Goal: Task Accomplishment & Management: Use online tool/utility

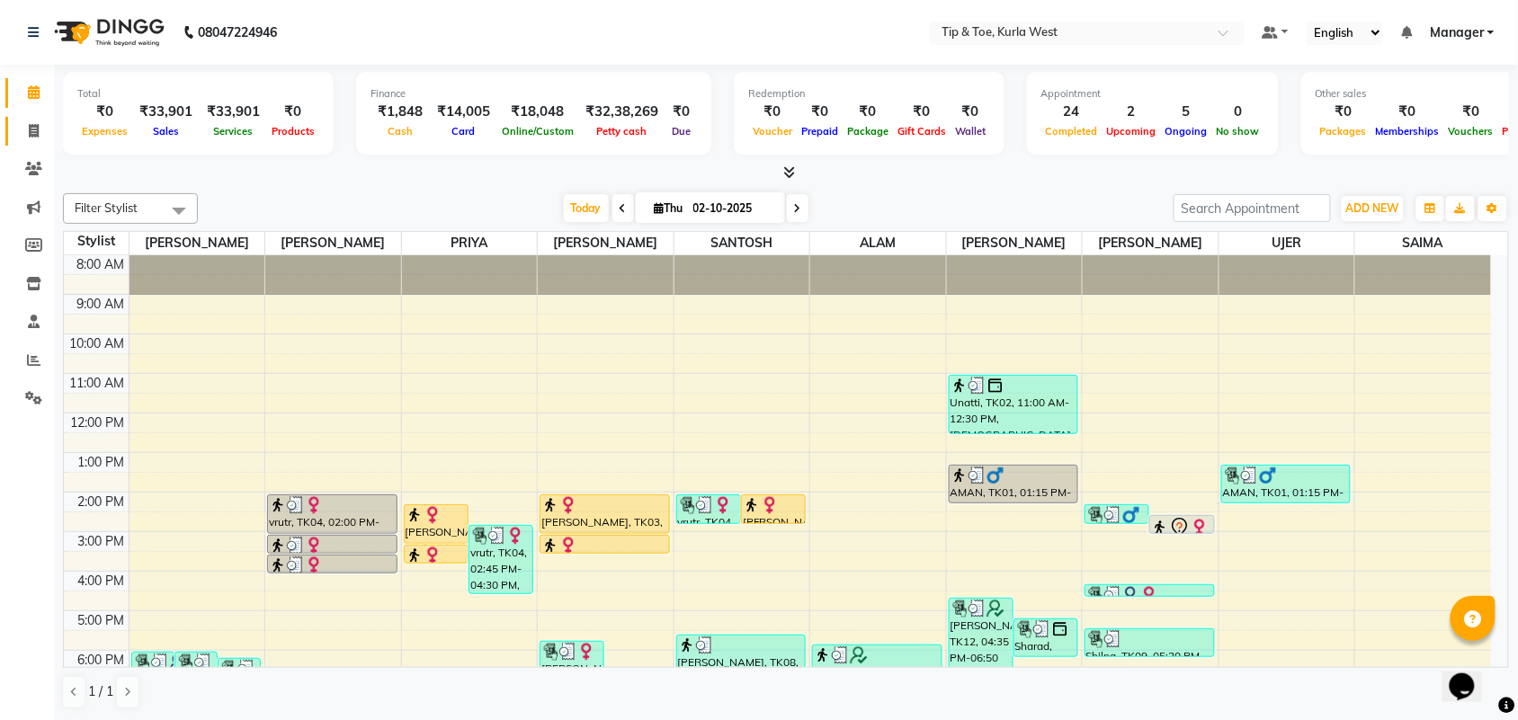
click at [31, 142] on link "Invoice" at bounding box center [26, 132] width 43 height 30
select select "service"
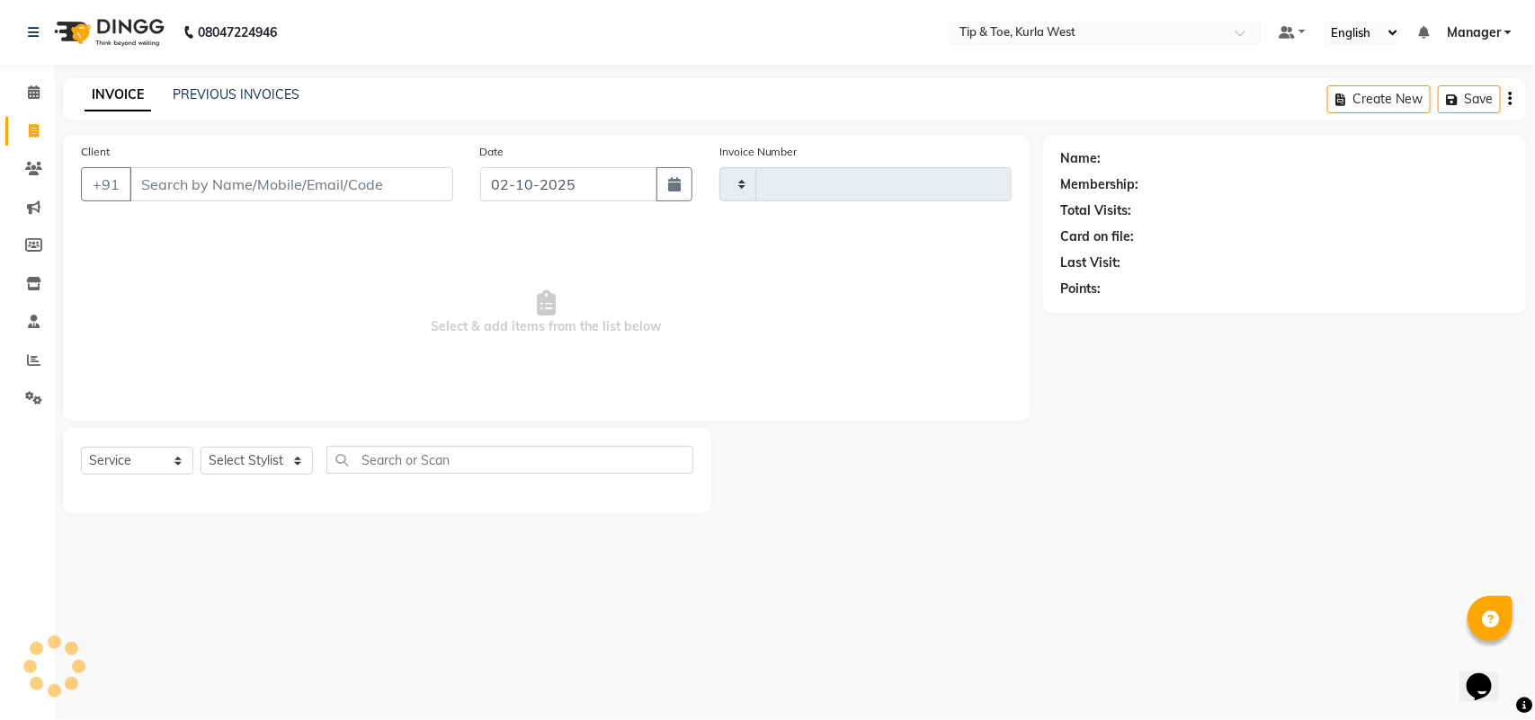
type input "2125"
select select "5986"
click at [284, 456] on select "Select Stylist ALAM ARSHAD KAVERI KHUSHBOO Kurla login access Manager NIHAL PRI…" at bounding box center [257, 461] width 112 height 28
select select "91739"
click at [201, 447] on select "Select Stylist ALAM ARSHAD KAVERI KHUSHBOO Kurla login access Manager NIHAL PRI…" at bounding box center [257, 461] width 112 height 28
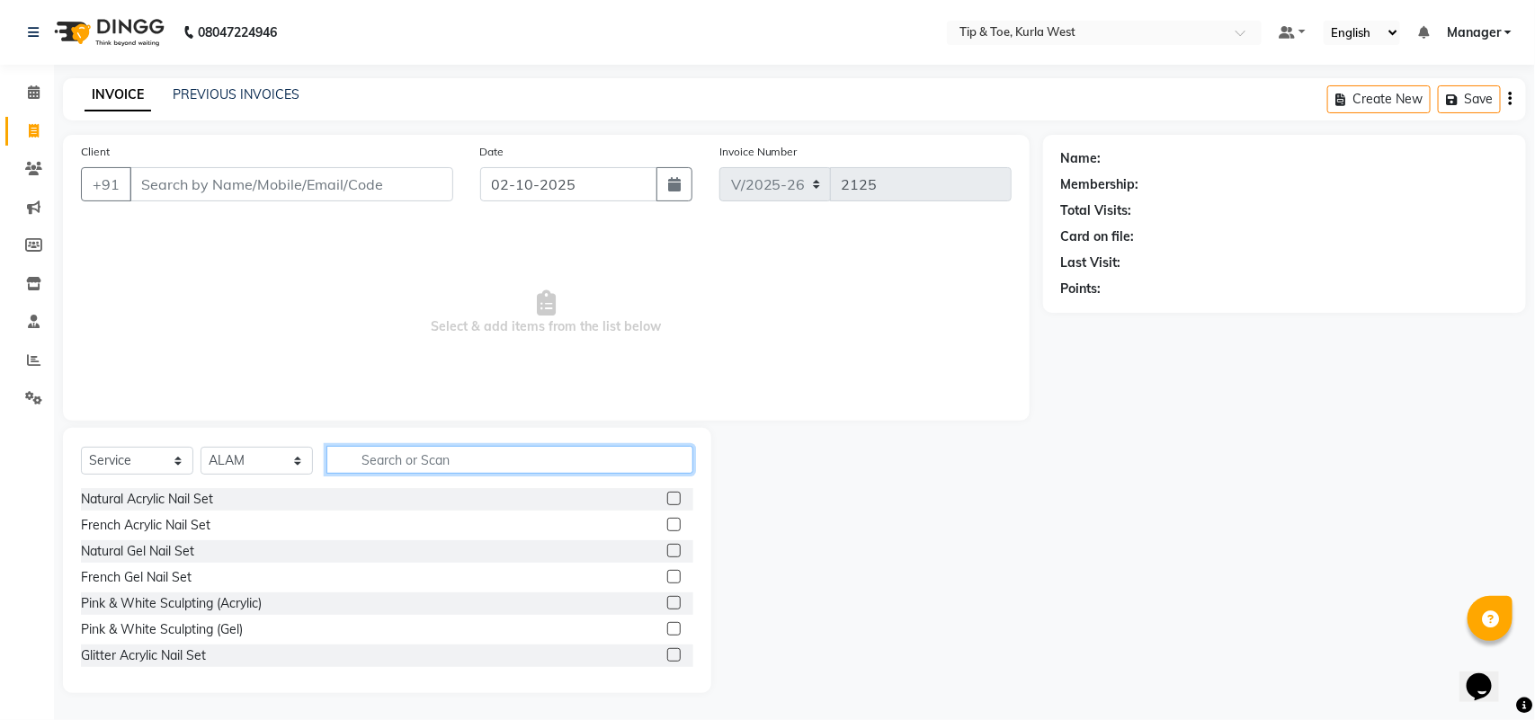
click at [447, 468] on input "text" at bounding box center [509, 460] width 367 height 28
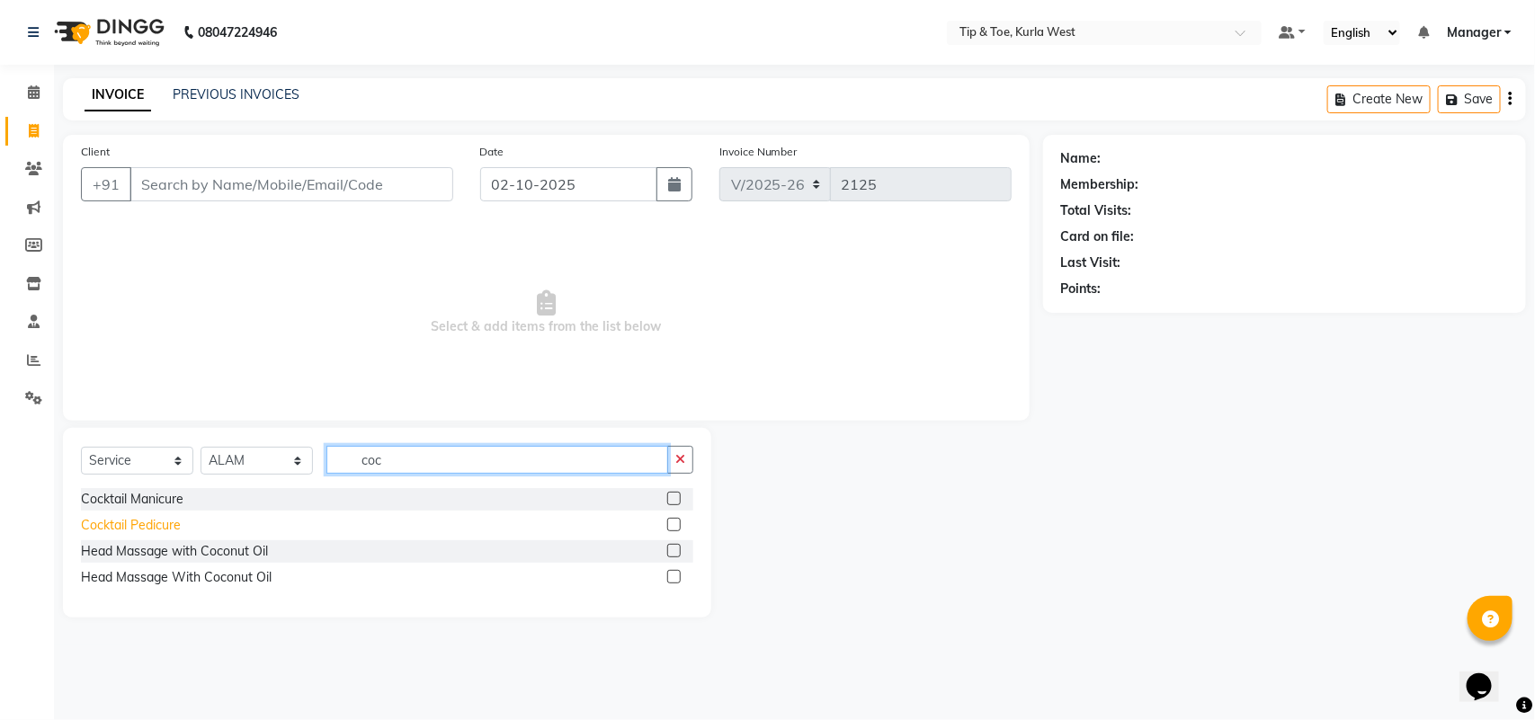
type input "coc"
click at [159, 528] on div "Cocktail Pedicure" at bounding box center [131, 525] width 100 height 19
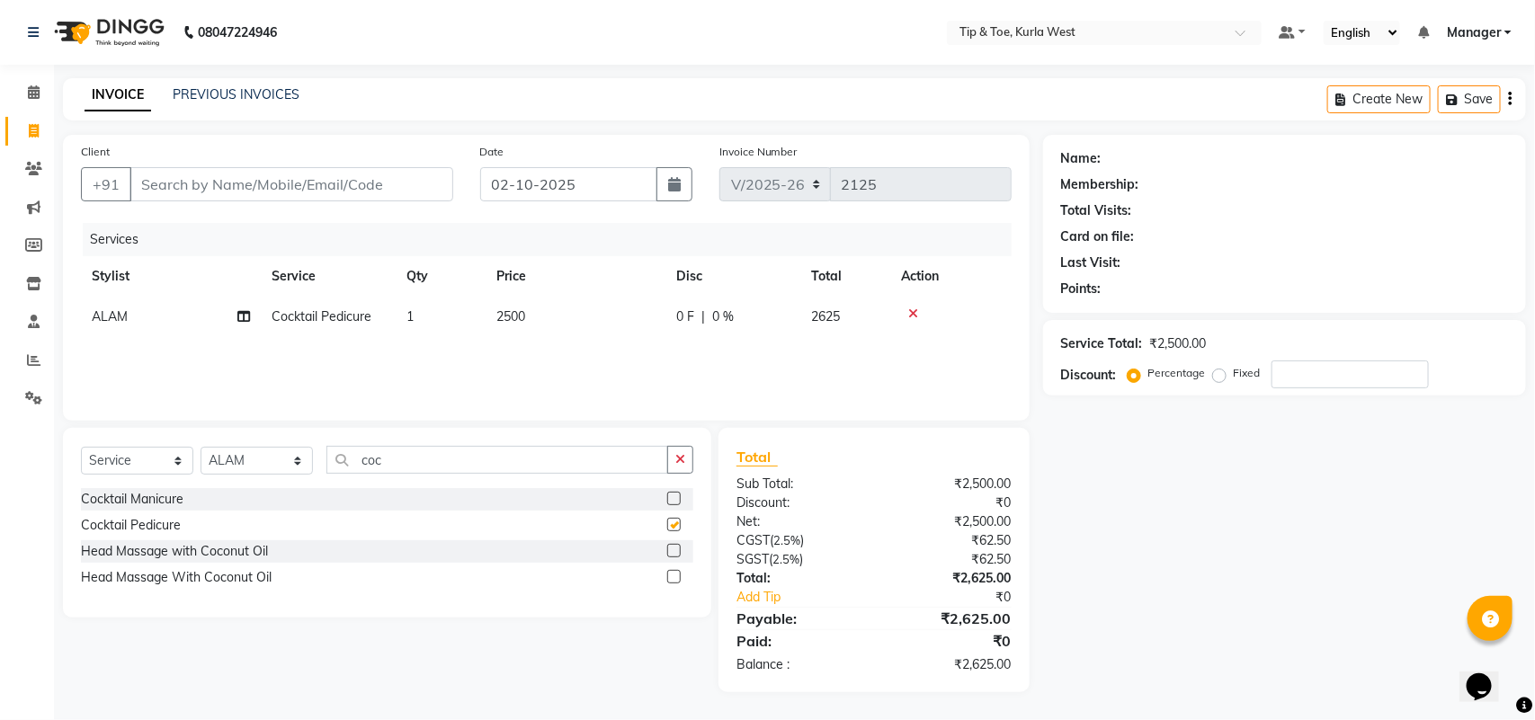
checkbox input "false"
click at [420, 313] on td "1" at bounding box center [441, 317] width 90 height 40
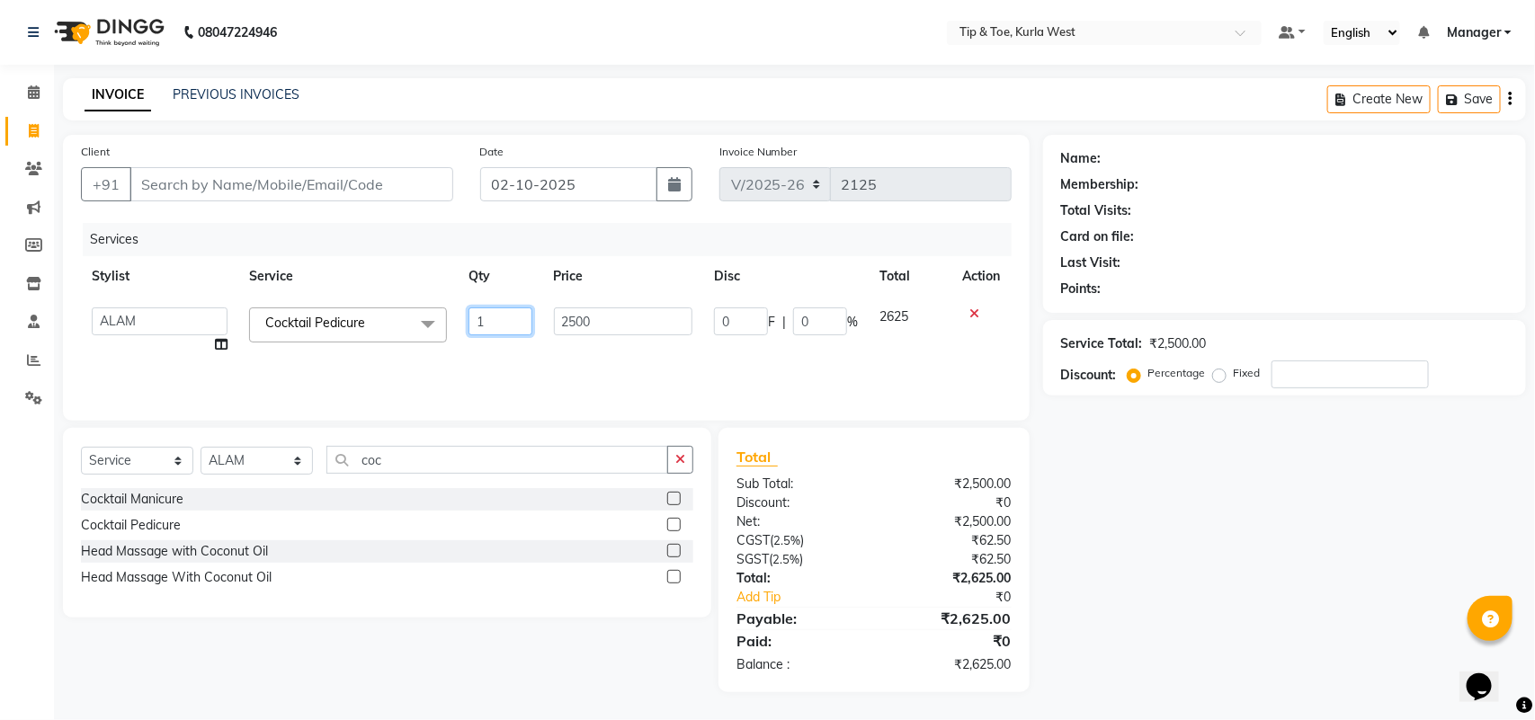
drag, startPoint x: 492, startPoint y: 315, endPoint x: 465, endPoint y: 320, distance: 27.5
click at [466, 320] on td "1" at bounding box center [500, 331] width 85 height 68
type input "2"
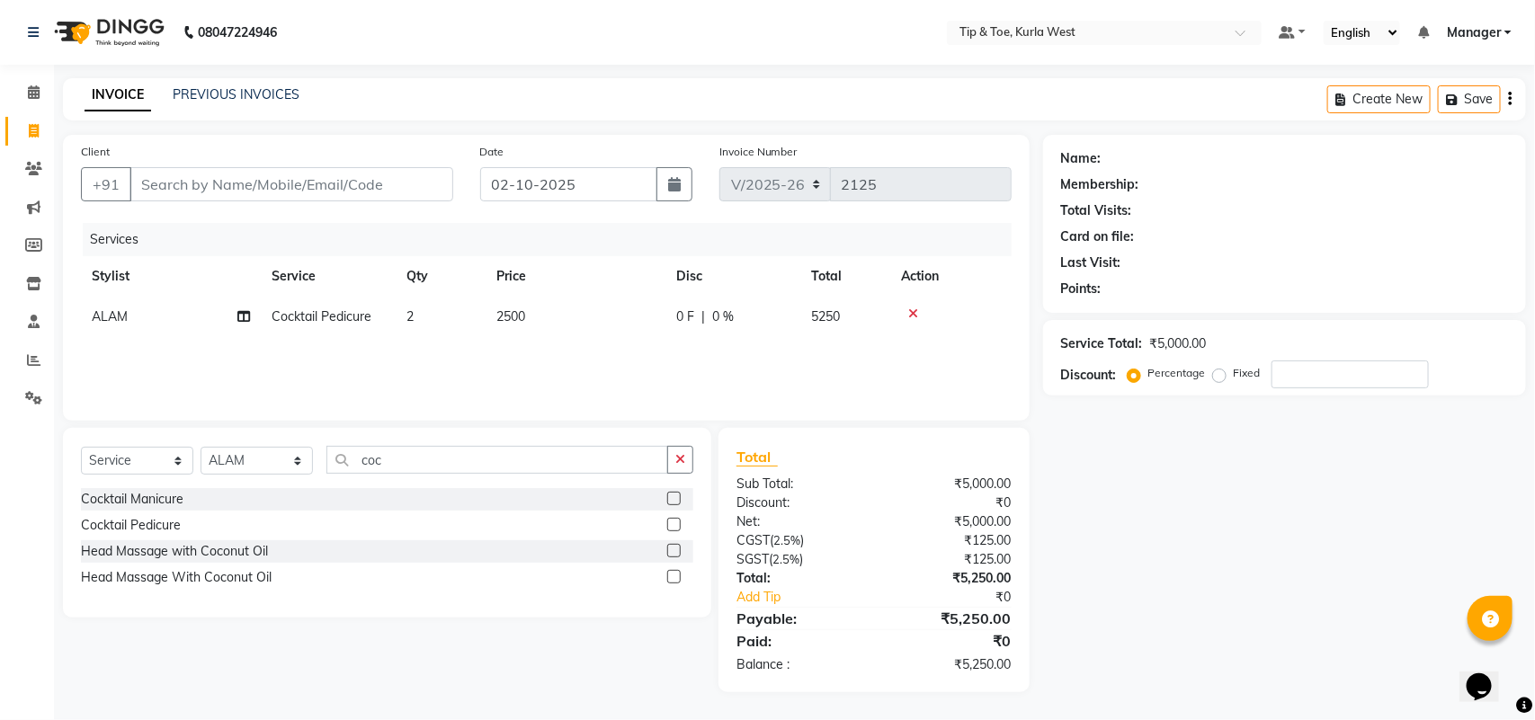
click at [486, 514] on div "Cocktail Pedicure" at bounding box center [387, 525] width 612 height 22
click at [259, 468] on select "Select Stylist ALAM ARSHAD KAVERI KHUSHBOO Kurla login access Manager NIHAL PRI…" at bounding box center [257, 461] width 112 height 28
select select "42756"
click at [201, 447] on select "Select Stylist ALAM ARSHAD KAVERI KHUSHBOO Kurla login access Manager NIHAL PRI…" at bounding box center [257, 461] width 112 height 28
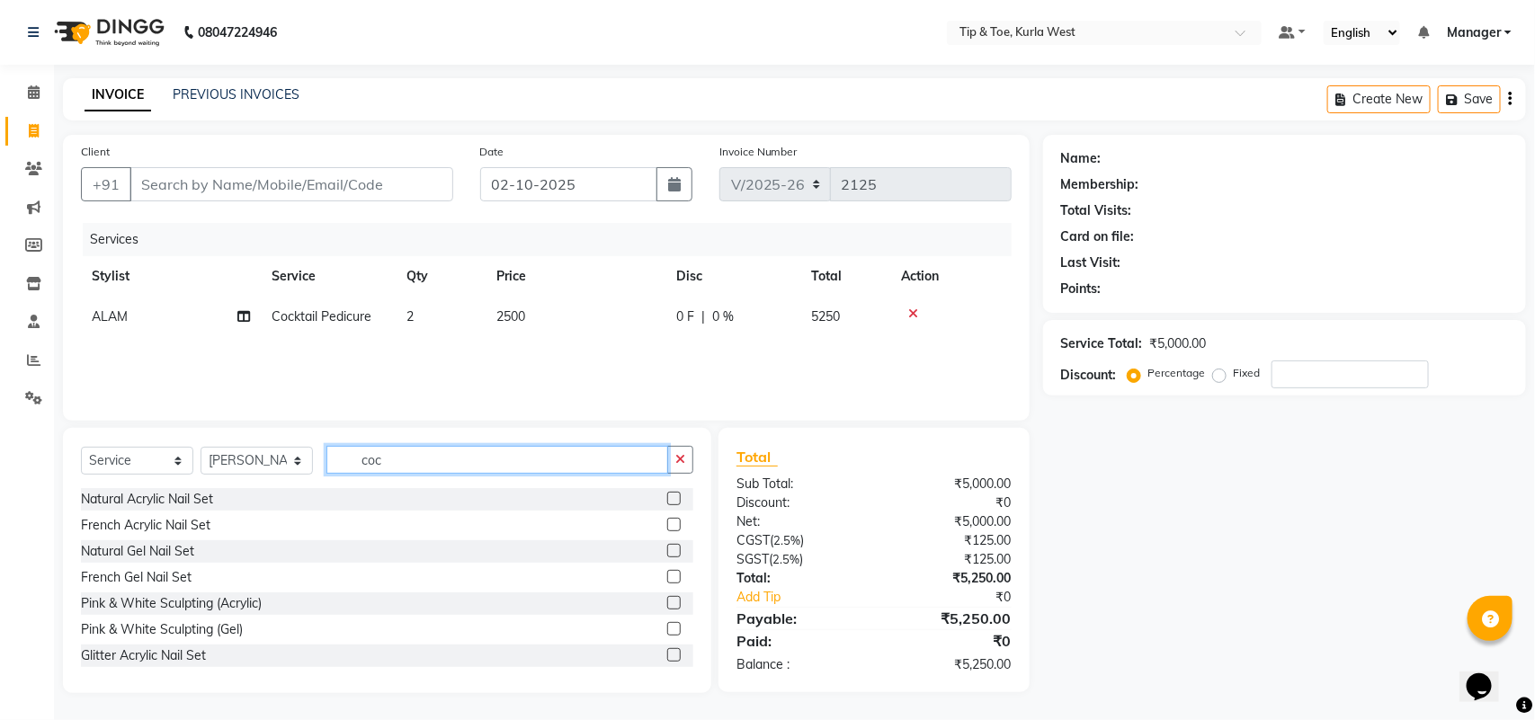
drag, startPoint x: 384, startPoint y: 461, endPoint x: 361, endPoint y: 463, distance: 22.6
click at [365, 463] on input "coc" at bounding box center [497, 460] width 342 height 28
type input "c"
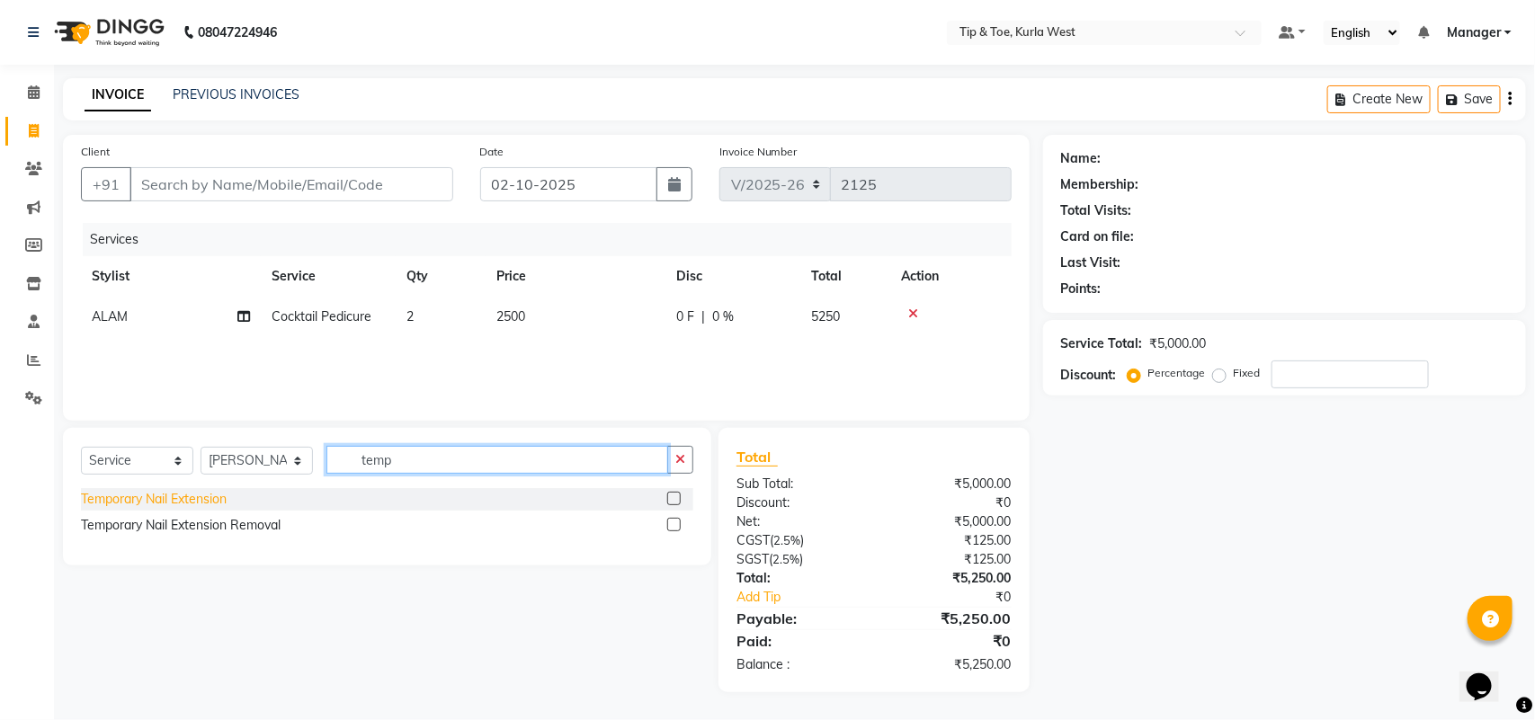
type input "temp"
click at [199, 504] on div "Temporary Nail Extension" at bounding box center [154, 499] width 146 height 19
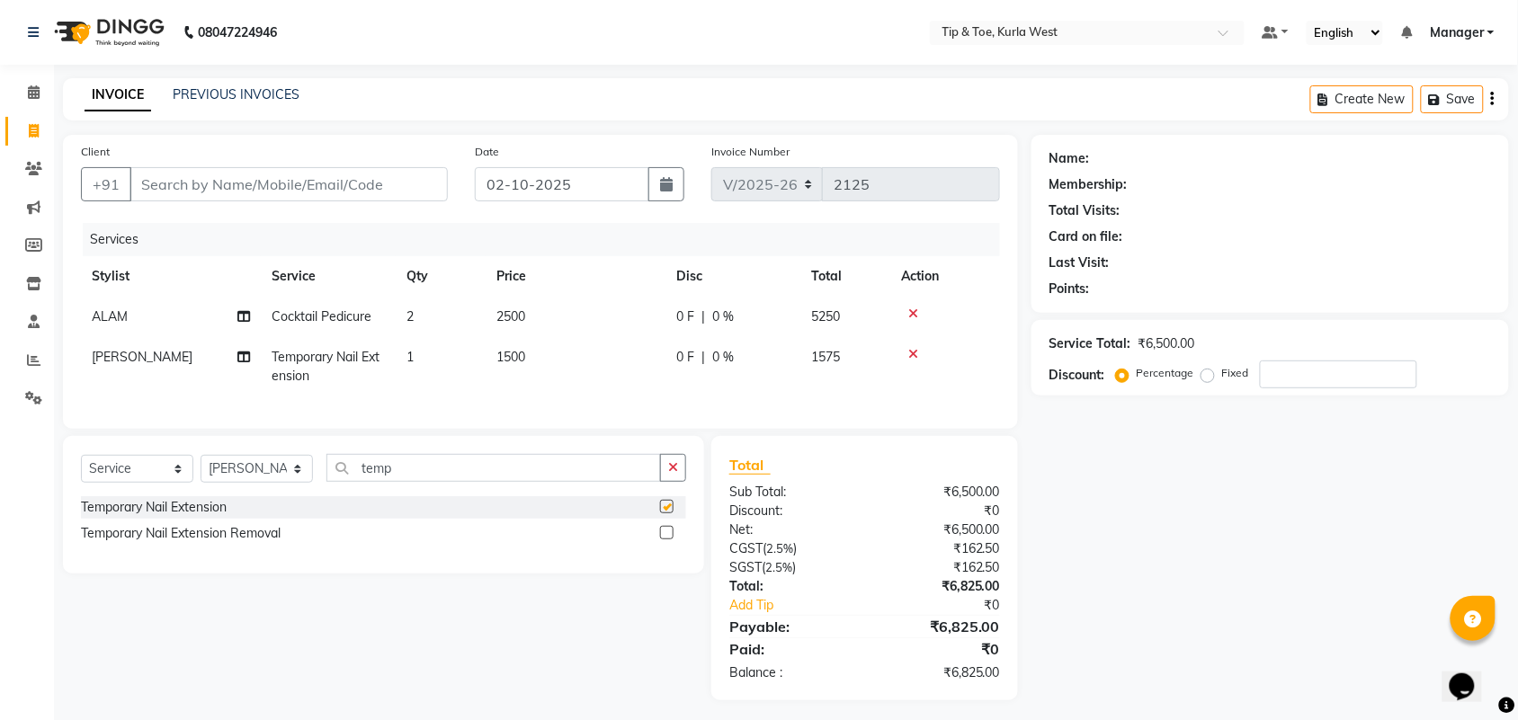
checkbox input "false"
drag, startPoint x: 398, startPoint y: 483, endPoint x: 312, endPoint y: 481, distance: 86.3
click at [313, 481] on div "Select Service Product Membership Package Voucher Prepaid Gift Card Select Styl…" at bounding box center [383, 475] width 605 height 42
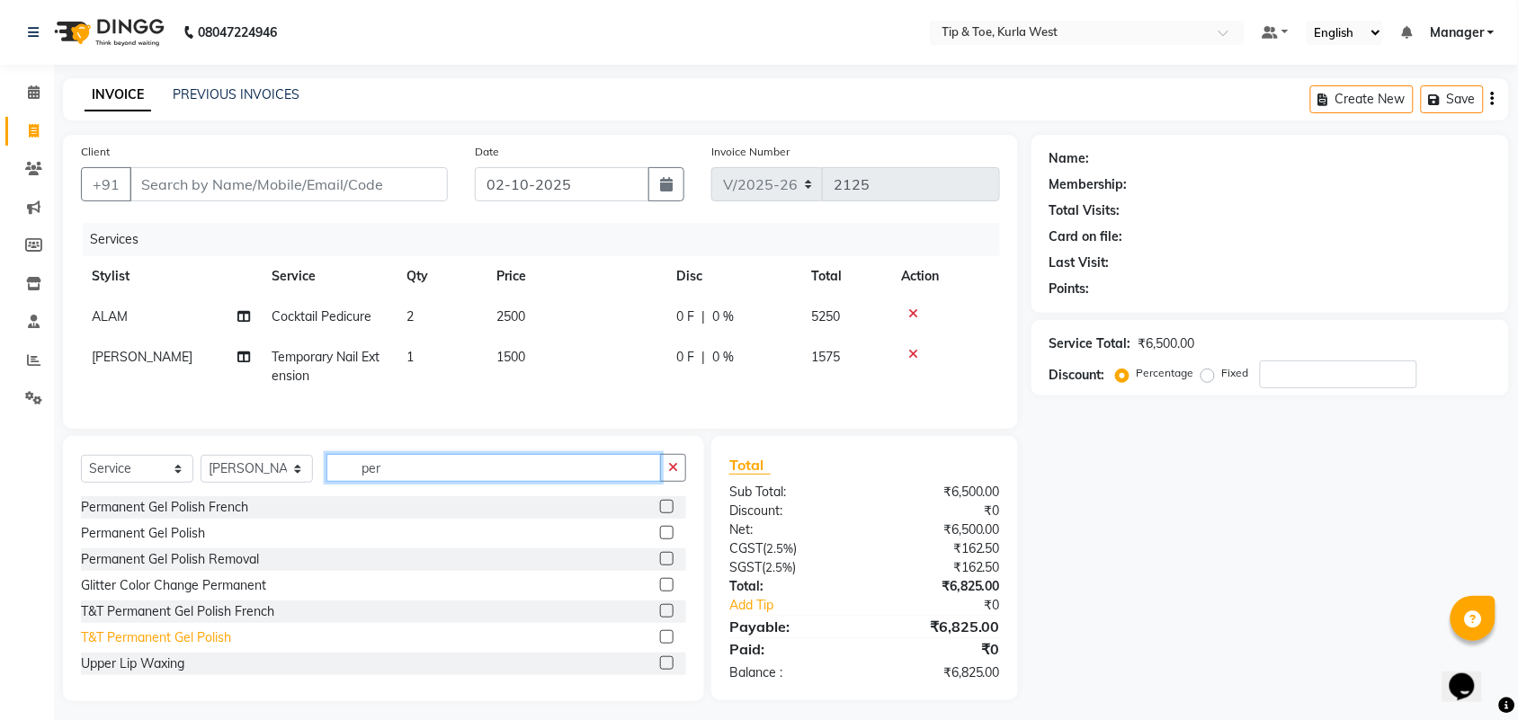
type input "per"
click at [218, 647] on div "T&T Permanent Gel Polish" at bounding box center [156, 638] width 150 height 19
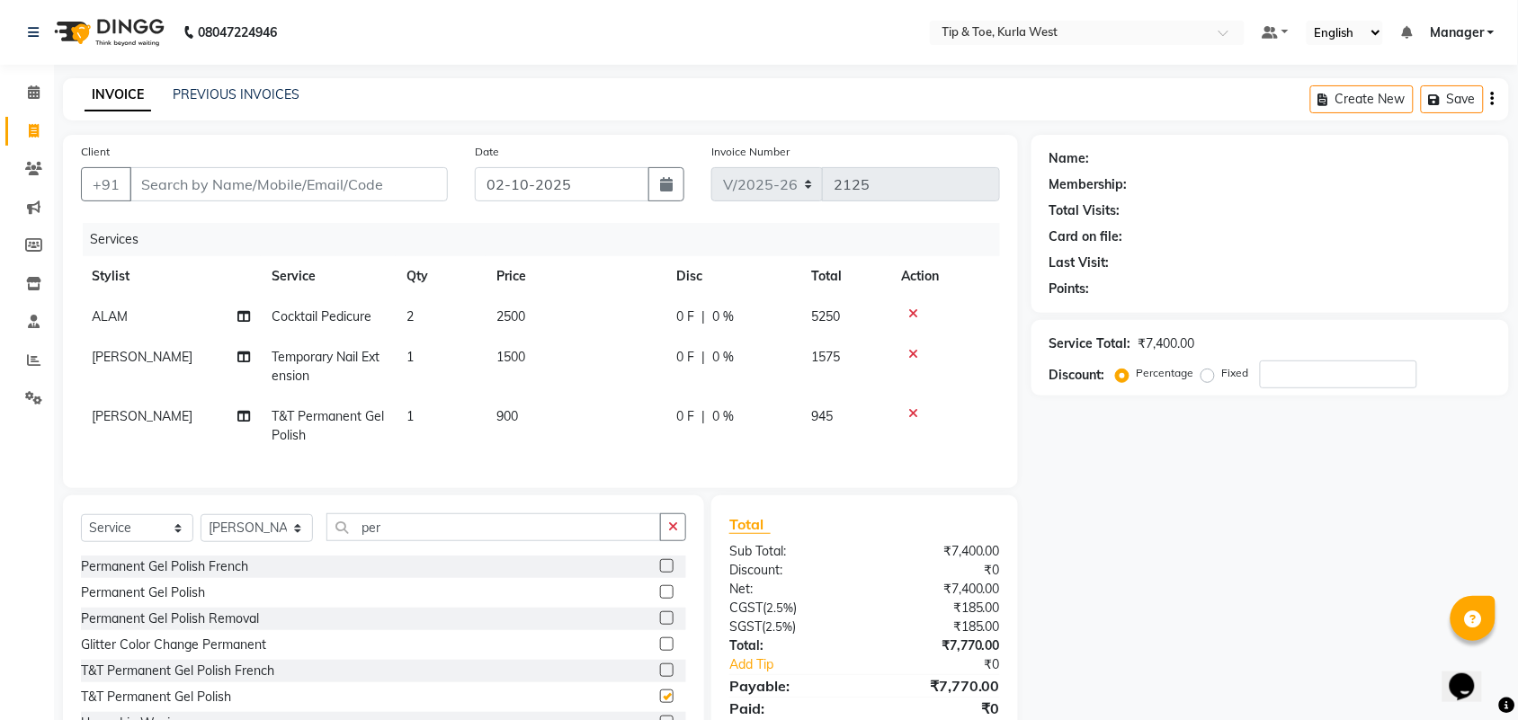
checkbox input "false"
drag, startPoint x: 379, startPoint y: 545, endPoint x: 394, endPoint y: 544, distance: 15.3
click at [304, 547] on div "Select Service Product Membership Package Voucher Prepaid Gift Card Select Styl…" at bounding box center [383, 534] width 605 height 42
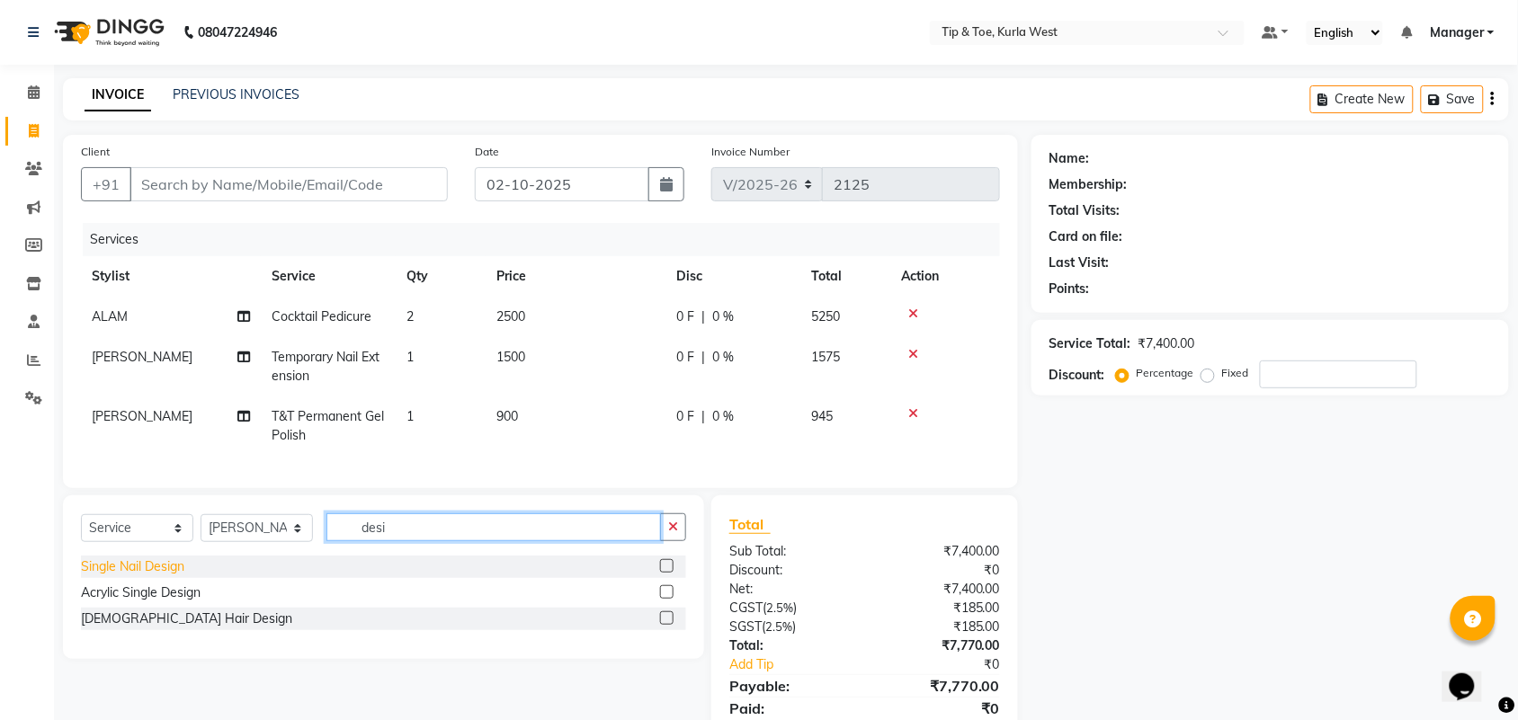
type input "desi"
click at [168, 576] on div "Single Nail Design" at bounding box center [132, 566] width 103 height 19
checkbox input "false"
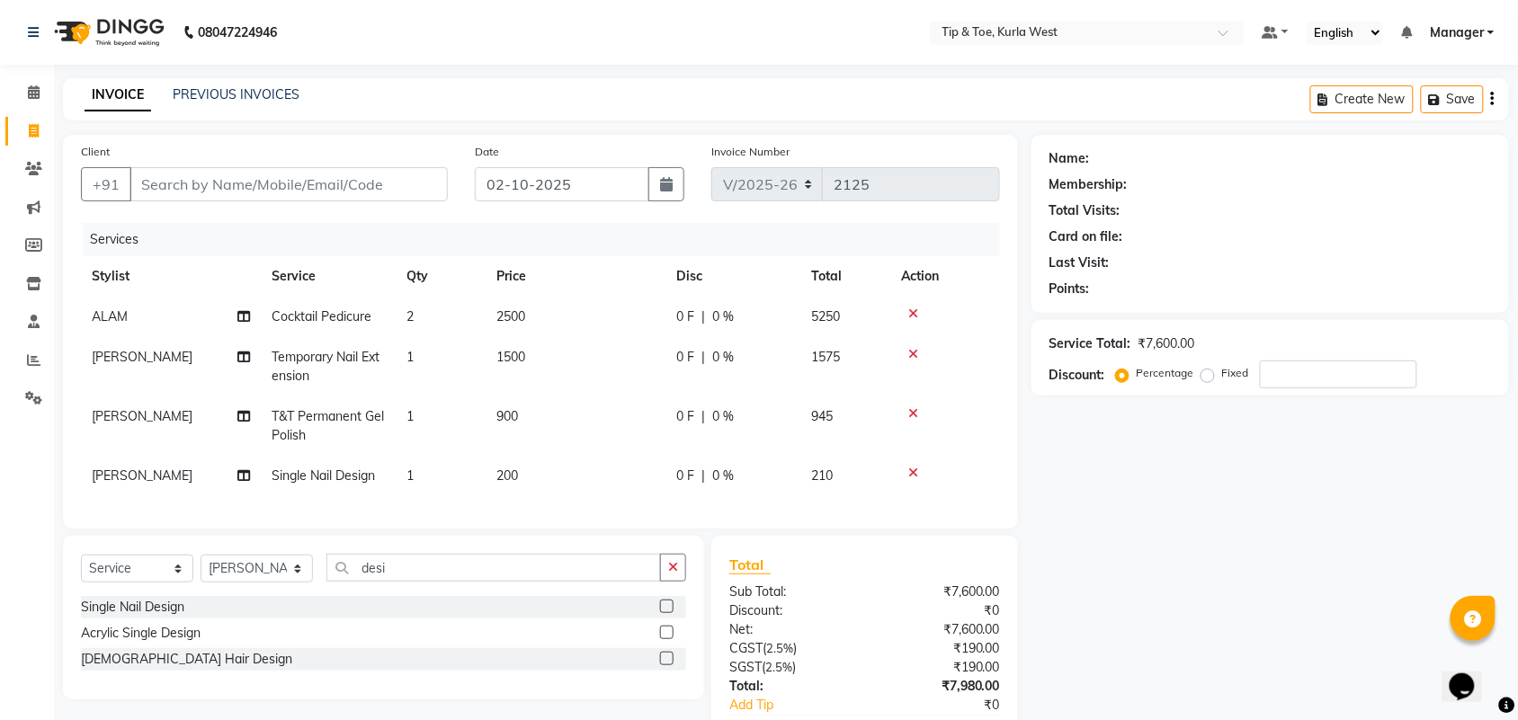
click at [452, 495] on td "1" at bounding box center [441, 476] width 90 height 40
select select "42756"
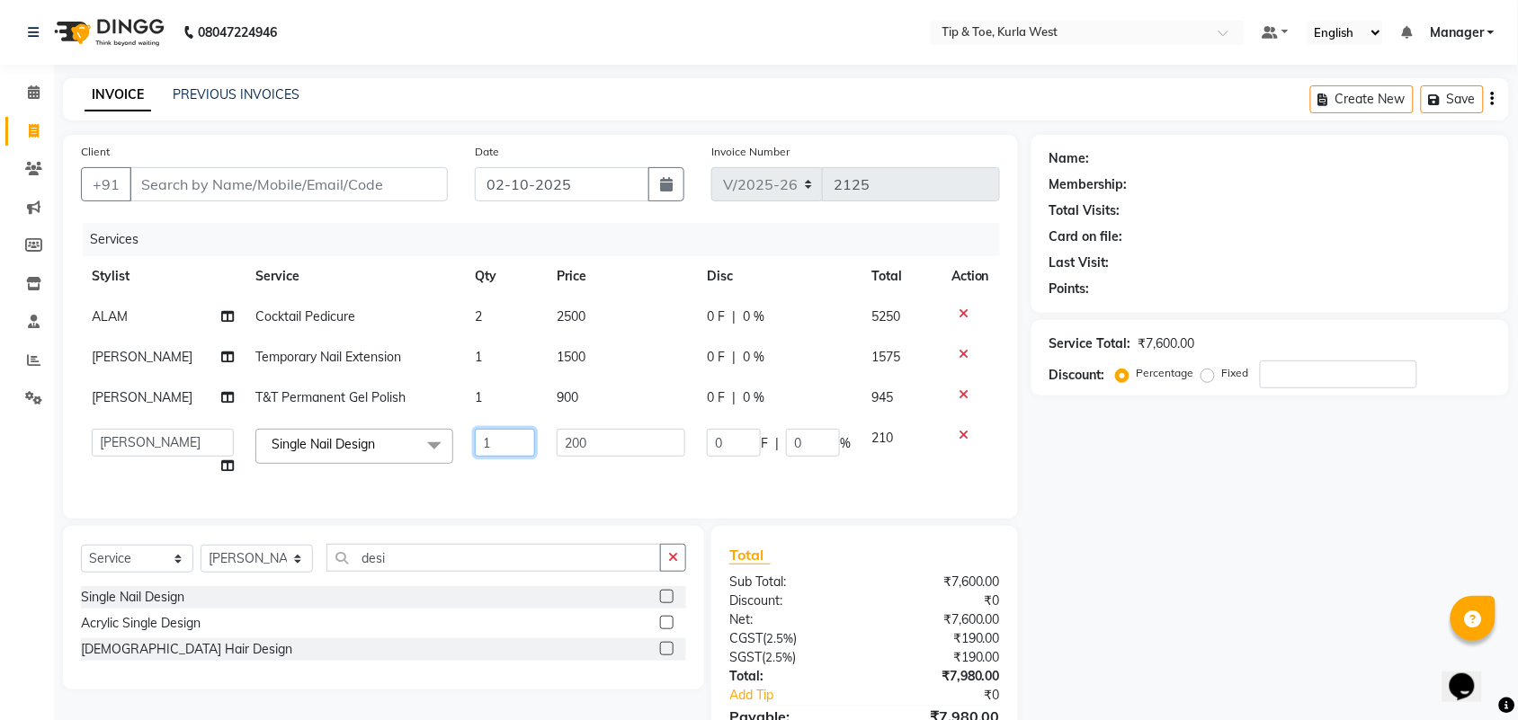
click at [448, 437] on tr "ALAM ARSHAD KAVERI KHUSHBOO Kurla login access Manager NIHAL PRIYA RASHID SAIMA…" at bounding box center [540, 452] width 919 height 68
type input "2"
click at [1202, 617] on div "Name: Membership: Total Visits: Card on file: Last Visit: Points: Service Total…" at bounding box center [1276, 462] width 491 height 655
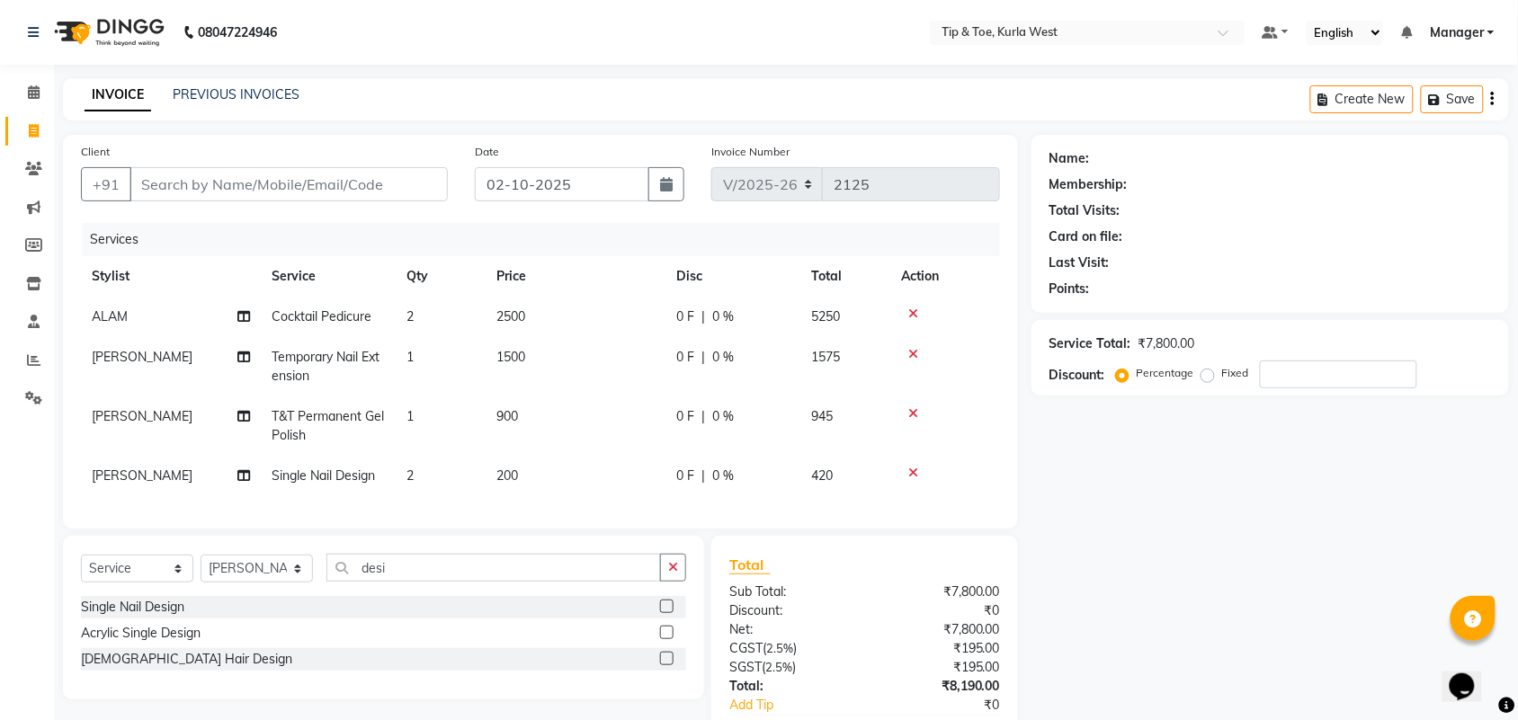
scroll to position [123, 0]
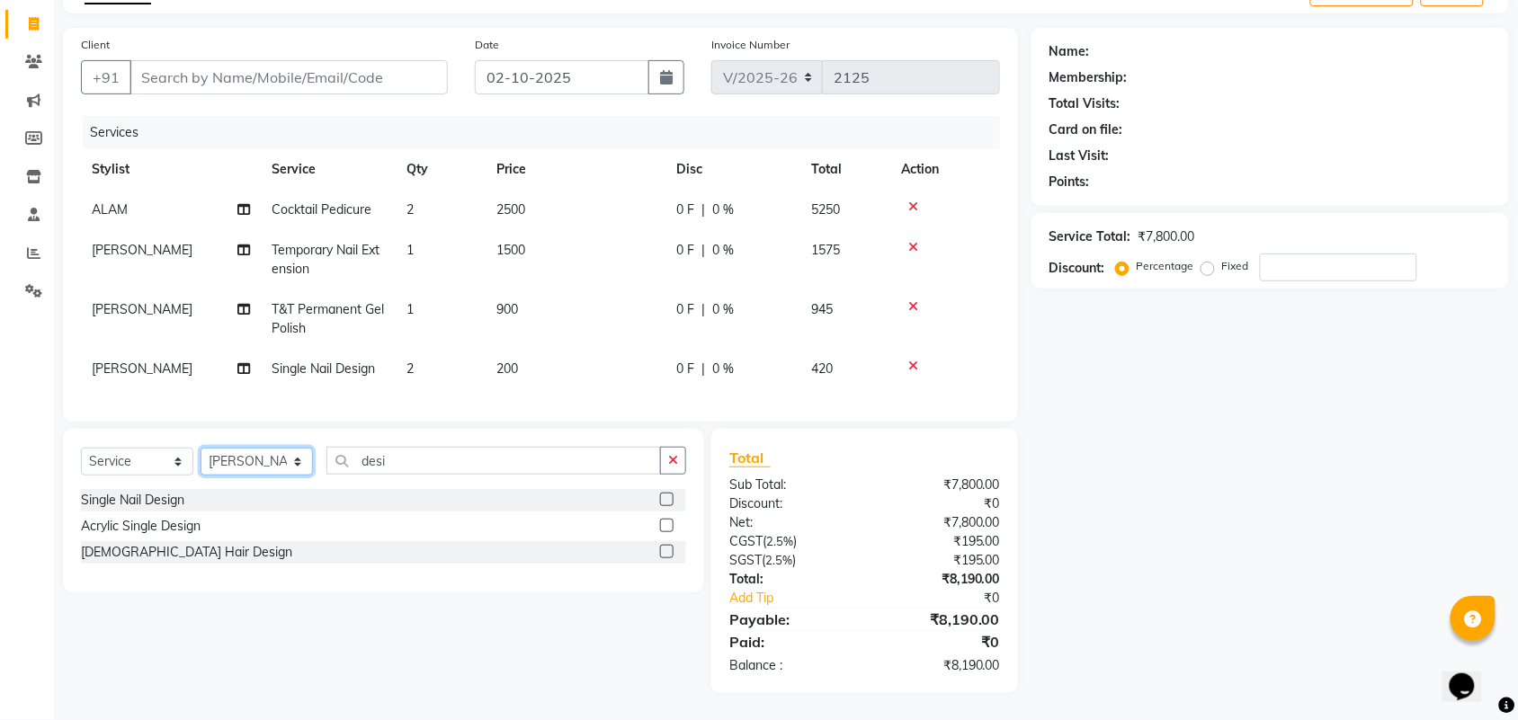
click at [275, 461] on select "Select Stylist ALAM ARSHAD KAVERI KHUSHBOO Kurla login access Manager NIHAL PRI…" at bounding box center [257, 462] width 112 height 28
select select "42757"
click at [201, 448] on select "Select Stylist ALAM ARSHAD KAVERI KHUSHBOO Kurla login access Manager NIHAL PRI…" at bounding box center [257, 462] width 112 height 28
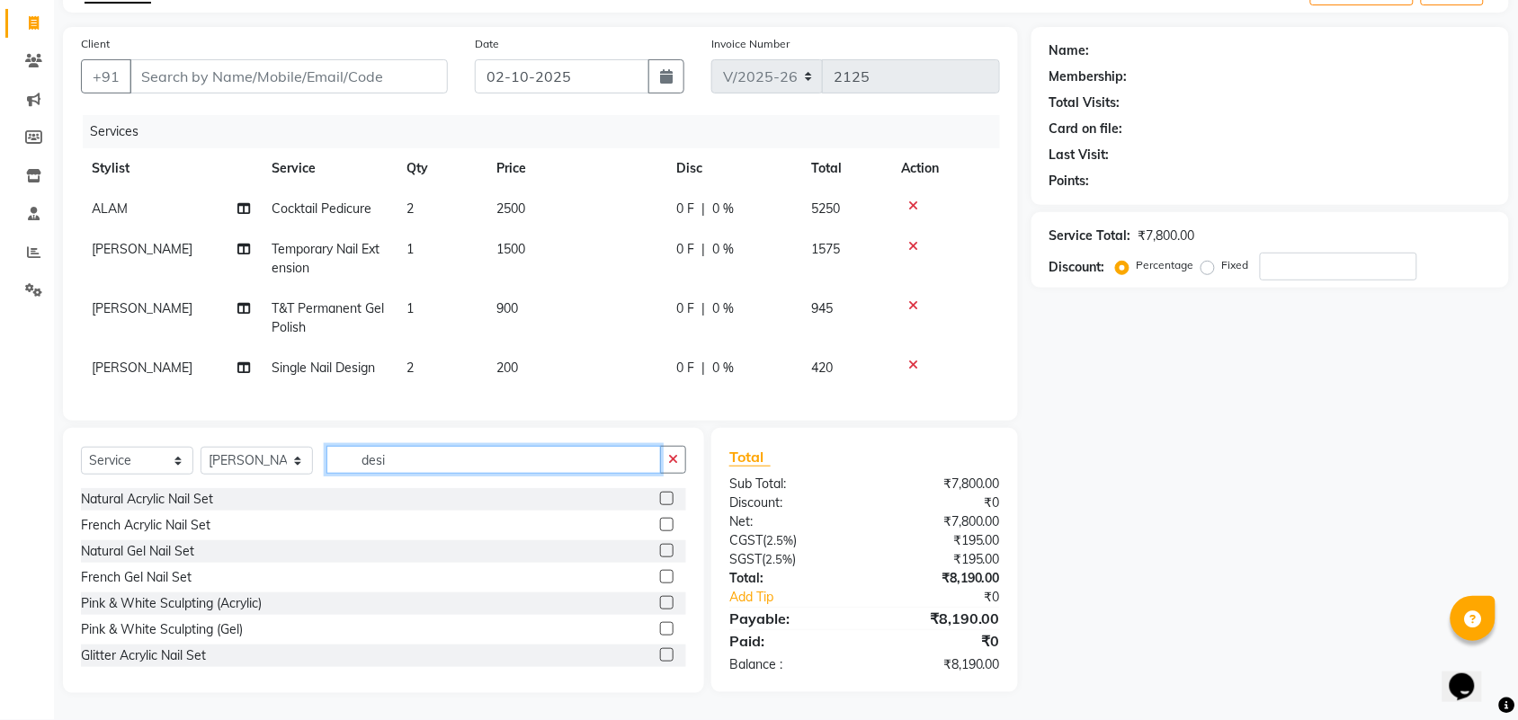
click at [334, 463] on input "desi" at bounding box center [493, 460] width 334 height 28
type input "per"
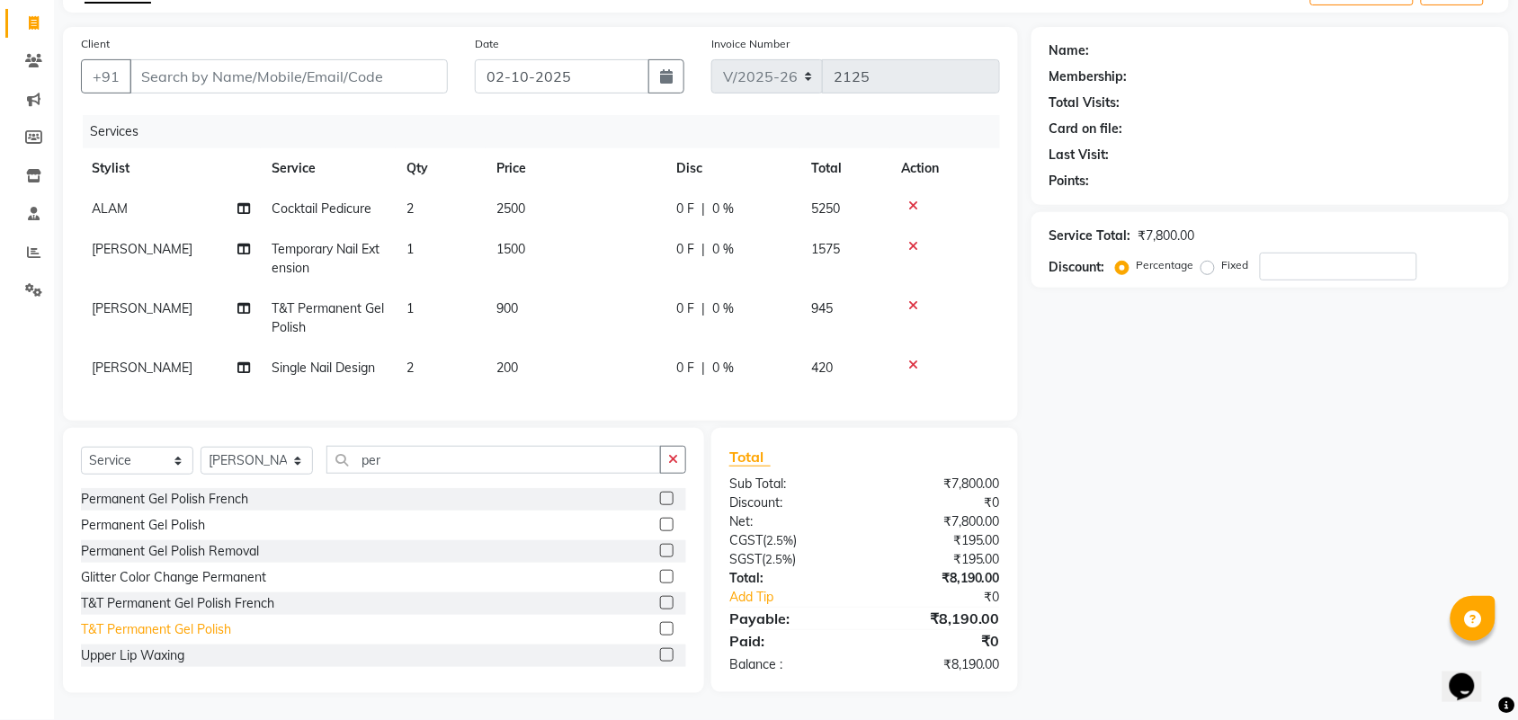
click at [181, 630] on div "T&T Permanent Gel Polish" at bounding box center [156, 629] width 150 height 19
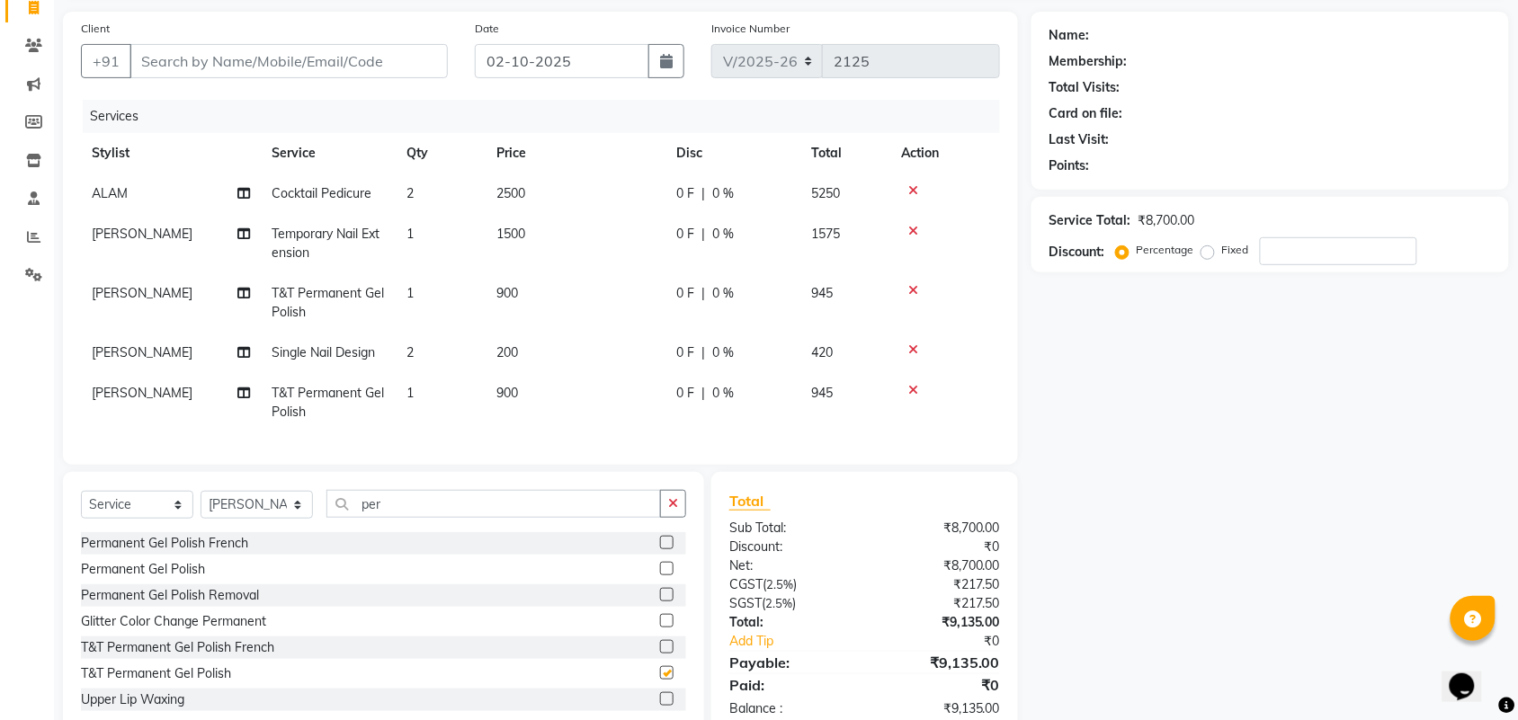
checkbox input "false"
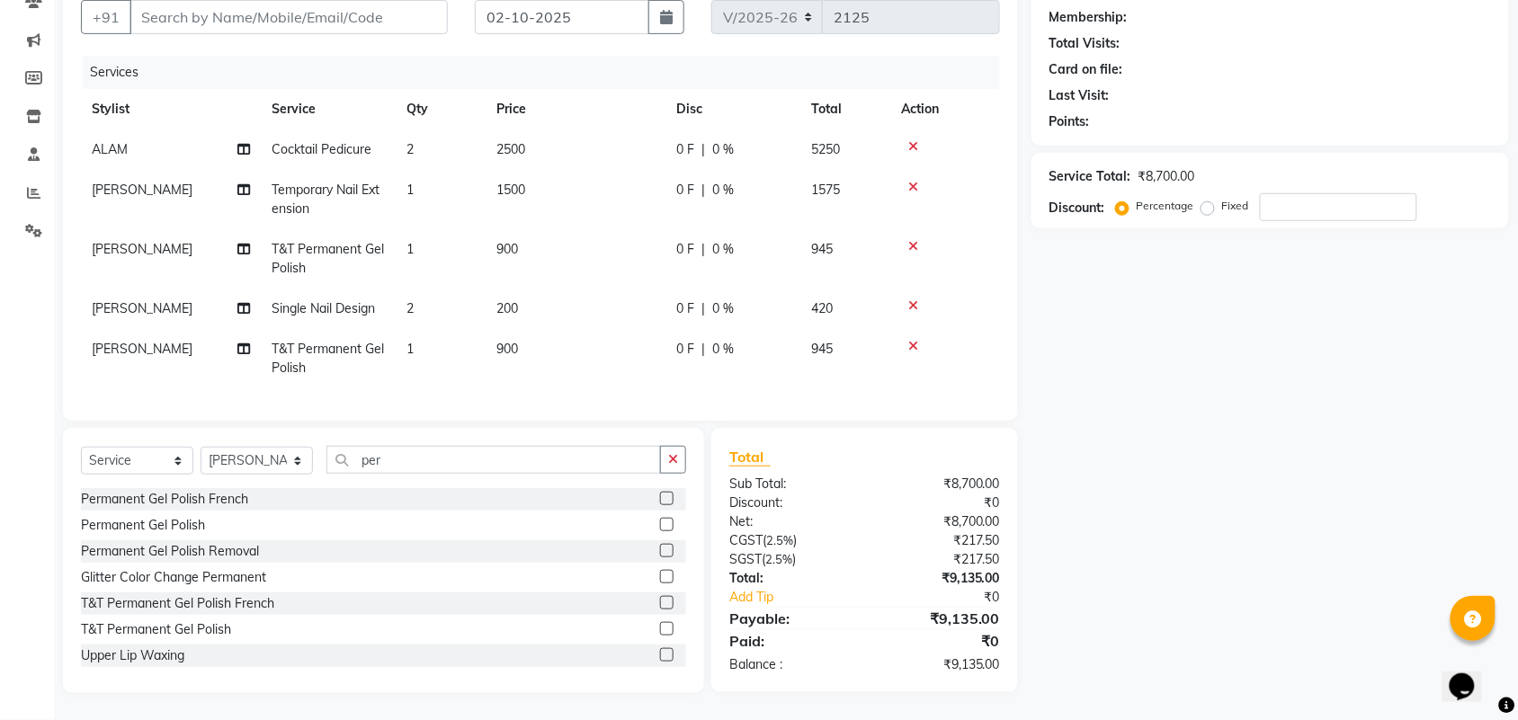
scroll to position [72, 0]
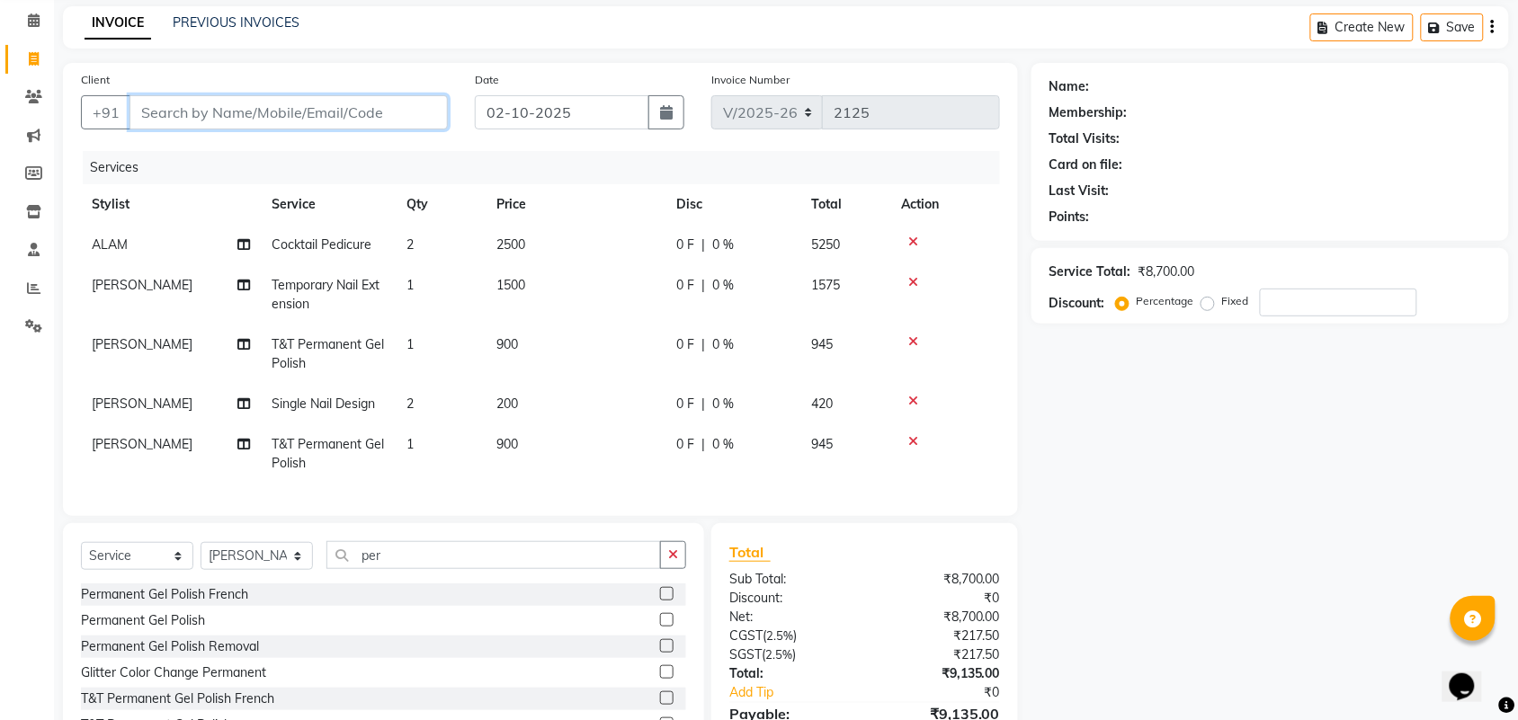
click at [236, 115] on input "Client" at bounding box center [288, 112] width 318 height 34
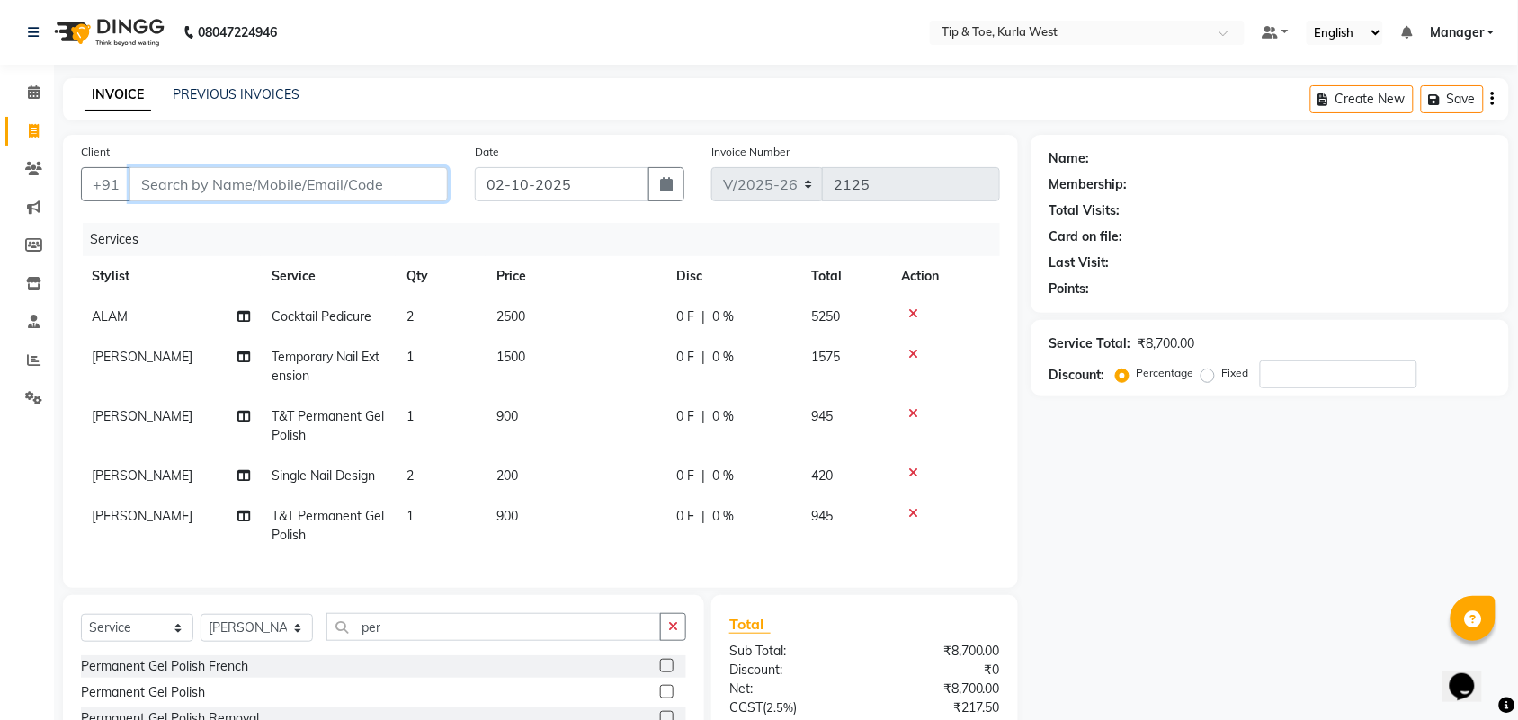
scroll to position [184, 0]
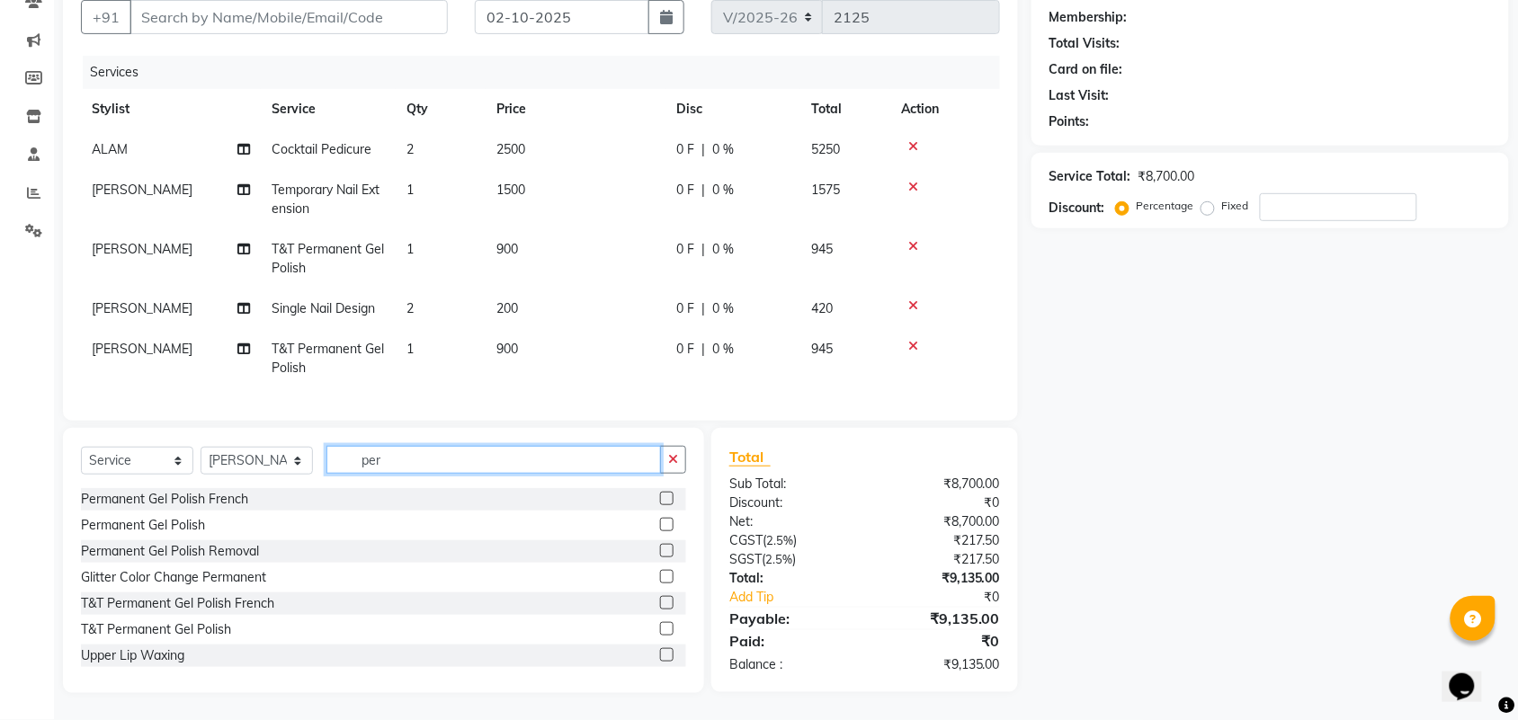
click at [369, 468] on input "per" at bounding box center [493, 460] width 334 height 28
drag, startPoint x: 391, startPoint y: 465, endPoint x: 316, endPoint y: 456, distance: 76.1
click at [311, 455] on div "Select Service Product Membership Package Voucher Prepaid Gift Card Select Styl…" at bounding box center [383, 467] width 605 height 42
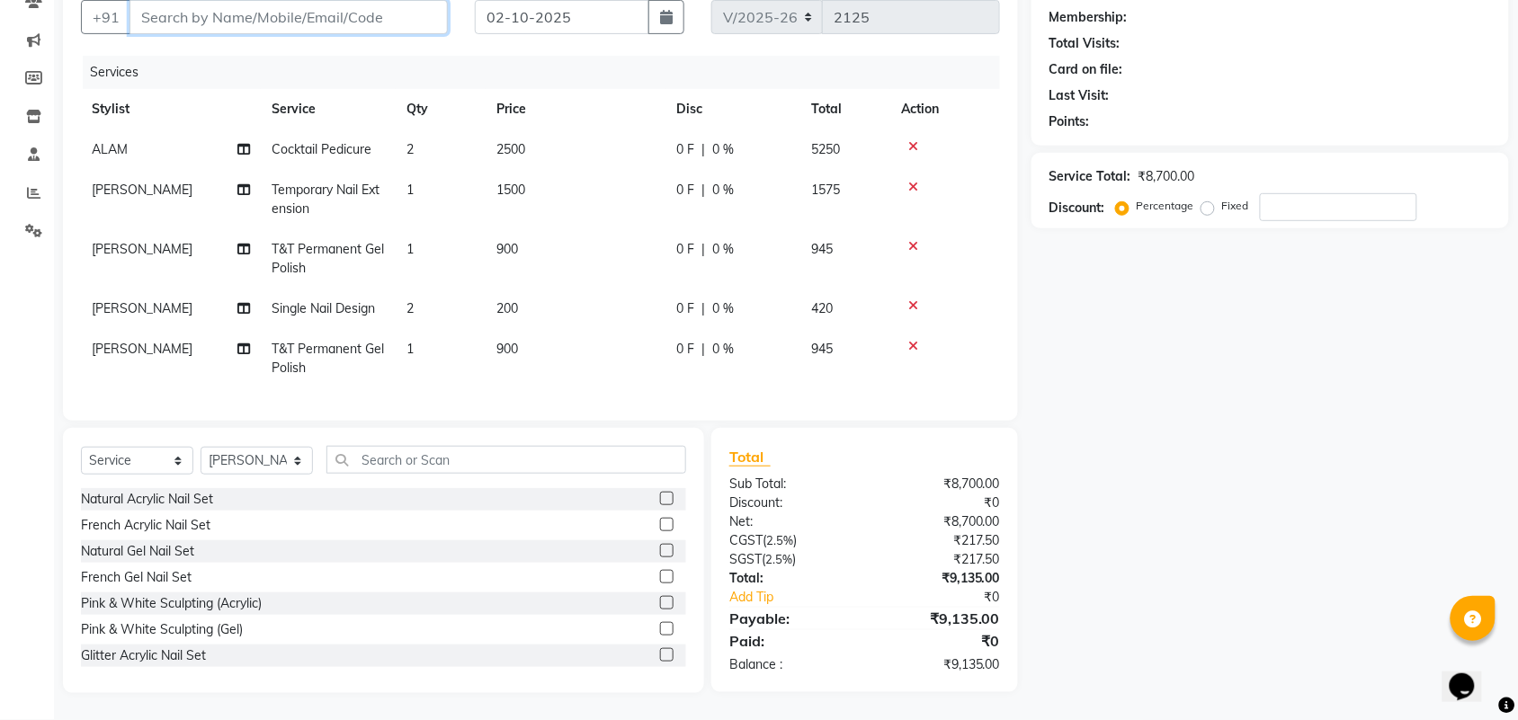
click at [423, 6] on input "Client" at bounding box center [288, 17] width 318 height 34
click at [353, 343] on td "T&T Permanent Gel Polish" at bounding box center [328, 358] width 135 height 59
select select "42757"
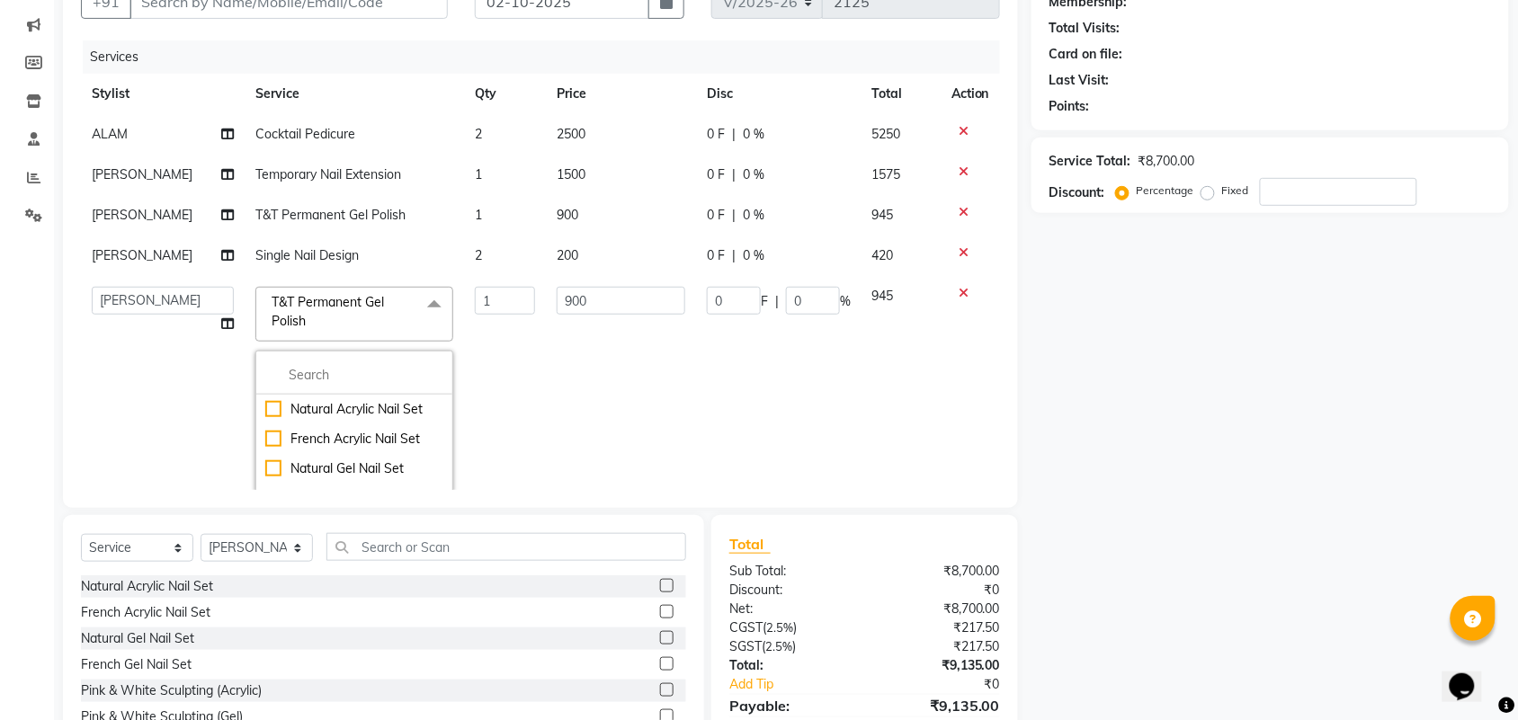
scroll to position [163, 0]
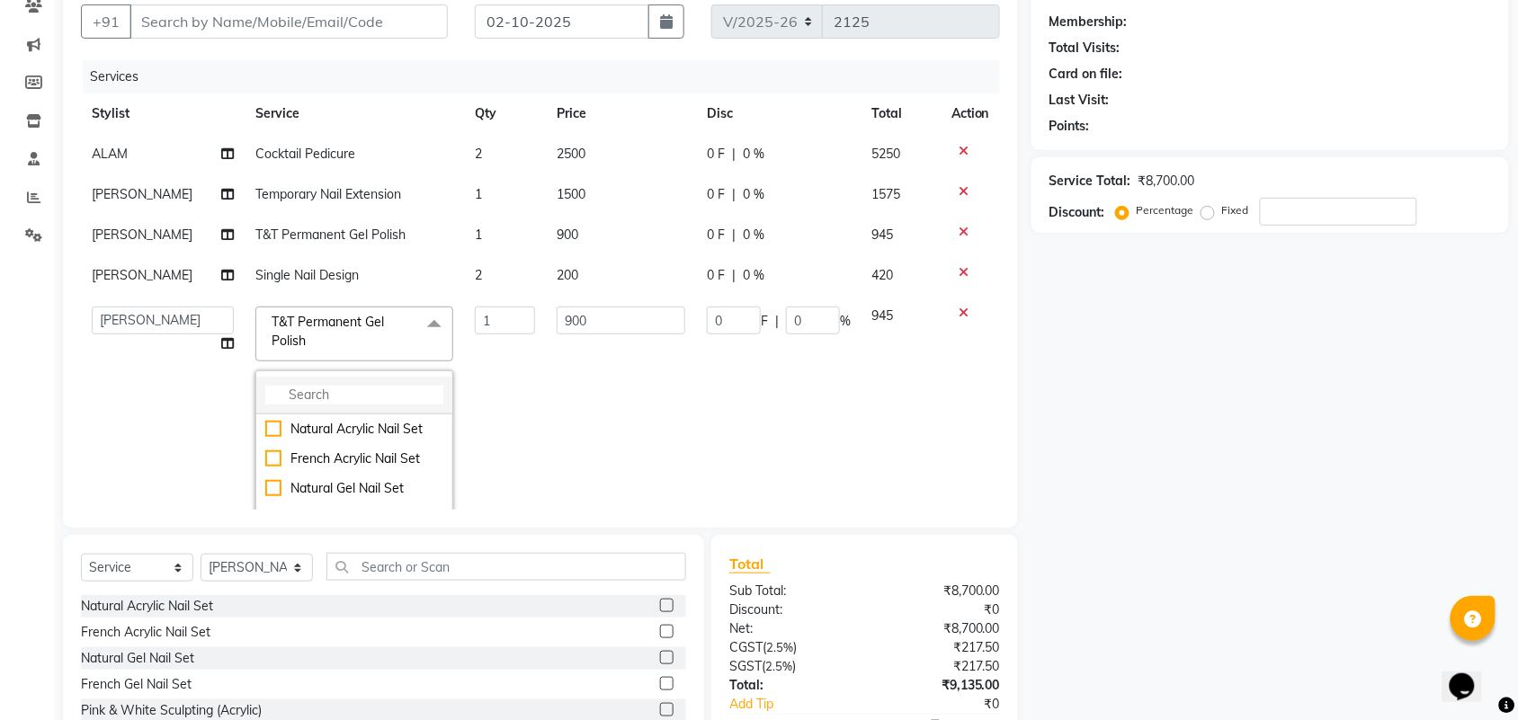
click at [339, 386] on input "multiselect-search" at bounding box center [354, 395] width 178 height 19
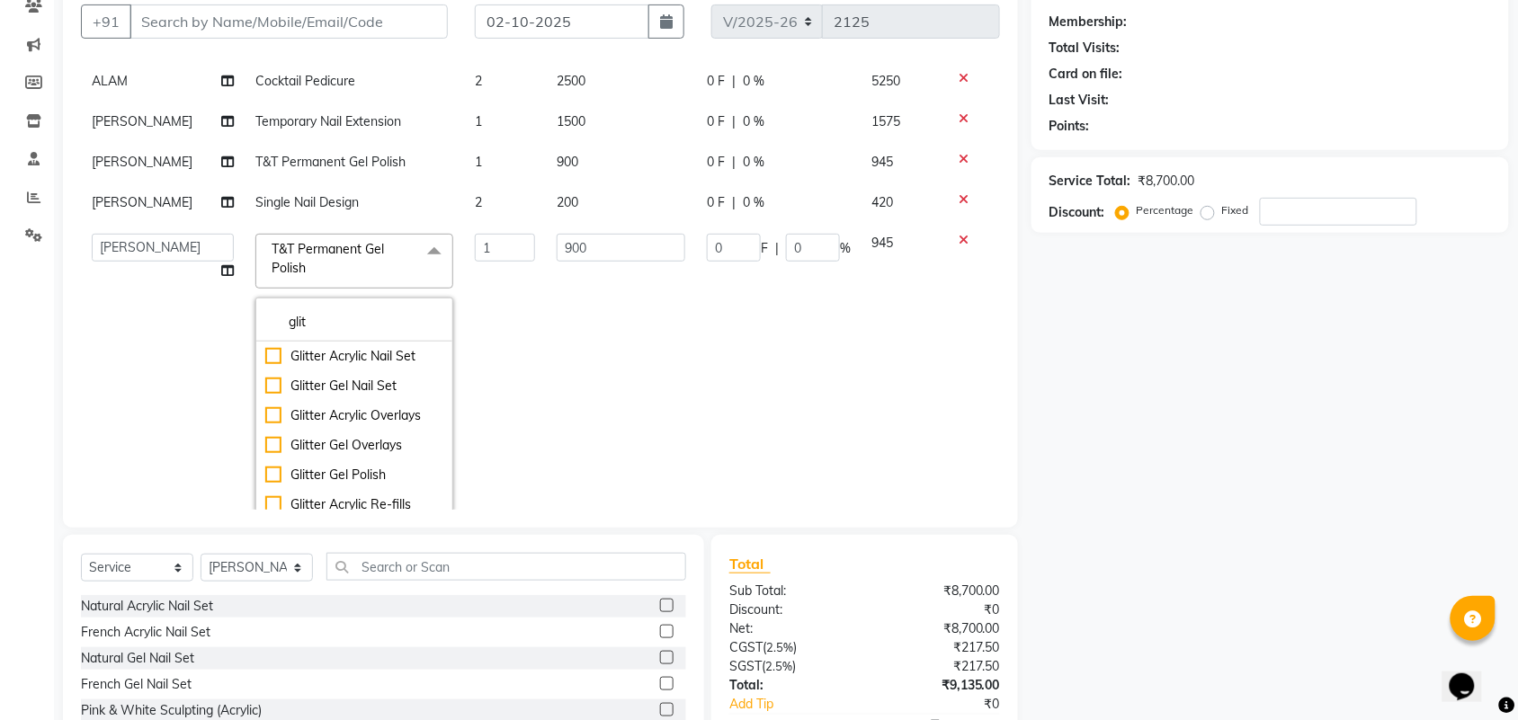
scroll to position [112, 0]
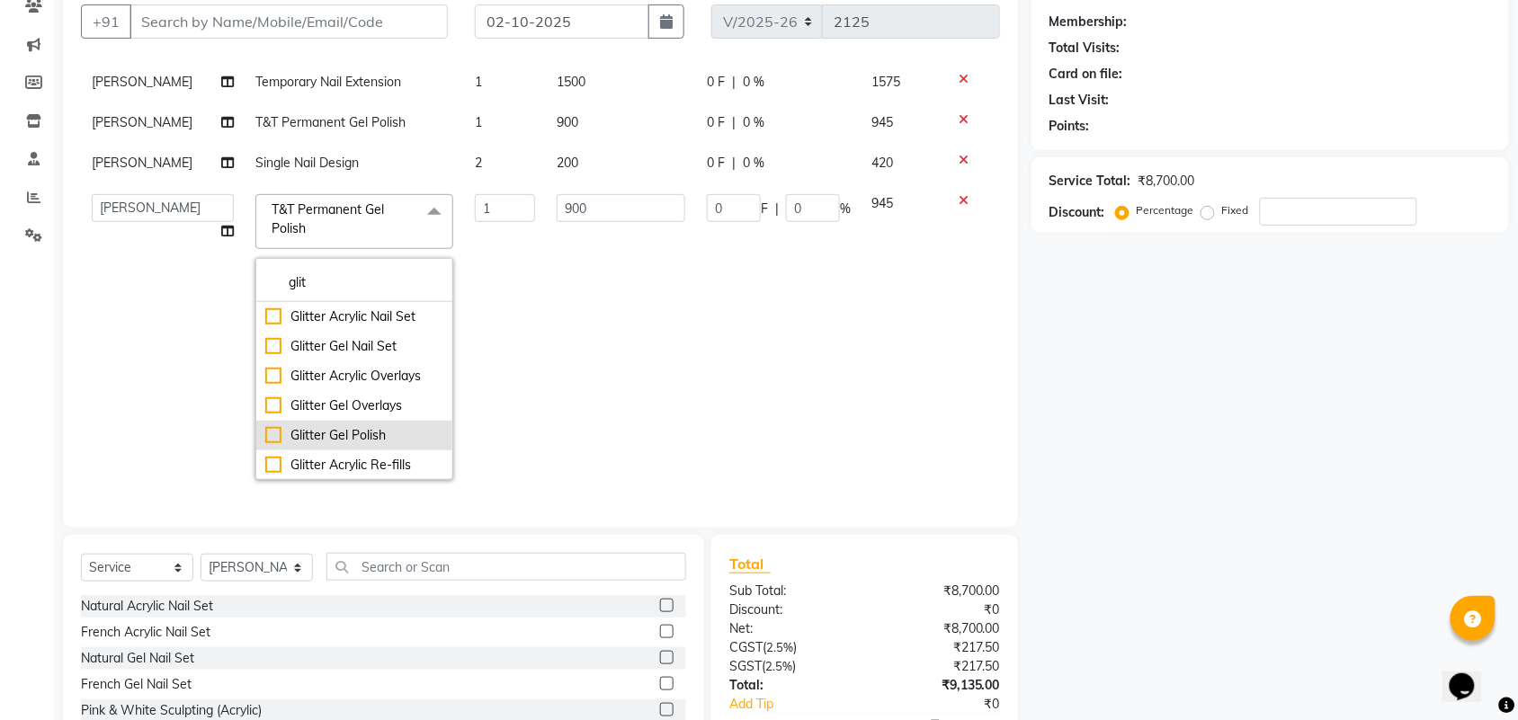
type input "glit"
click at [373, 436] on div "Glitter Gel Polish" at bounding box center [354, 435] width 178 height 19
checkbox input "true"
type input "1600"
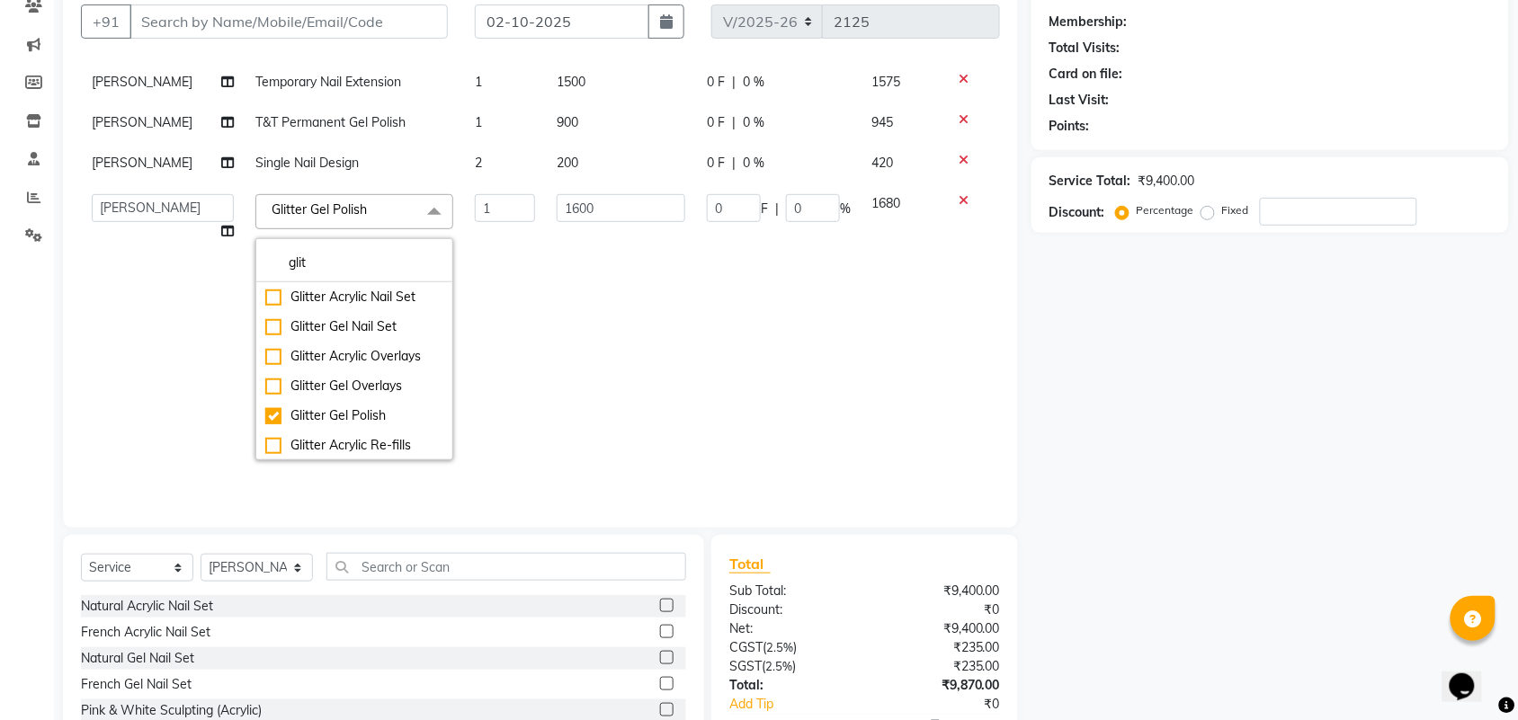
click at [729, 378] on td "0 F | 0 %" at bounding box center [778, 327] width 165 height 288
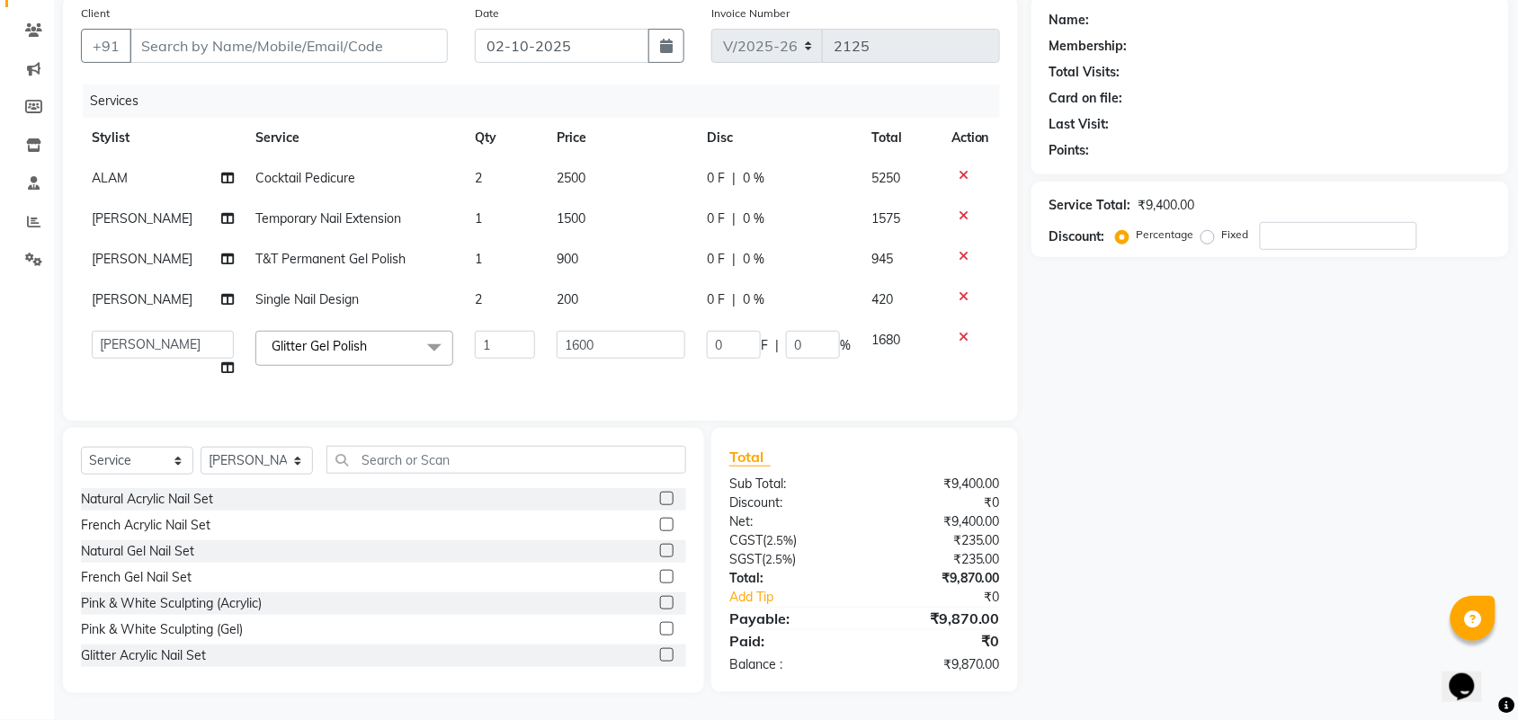
scroll to position [0, 0]
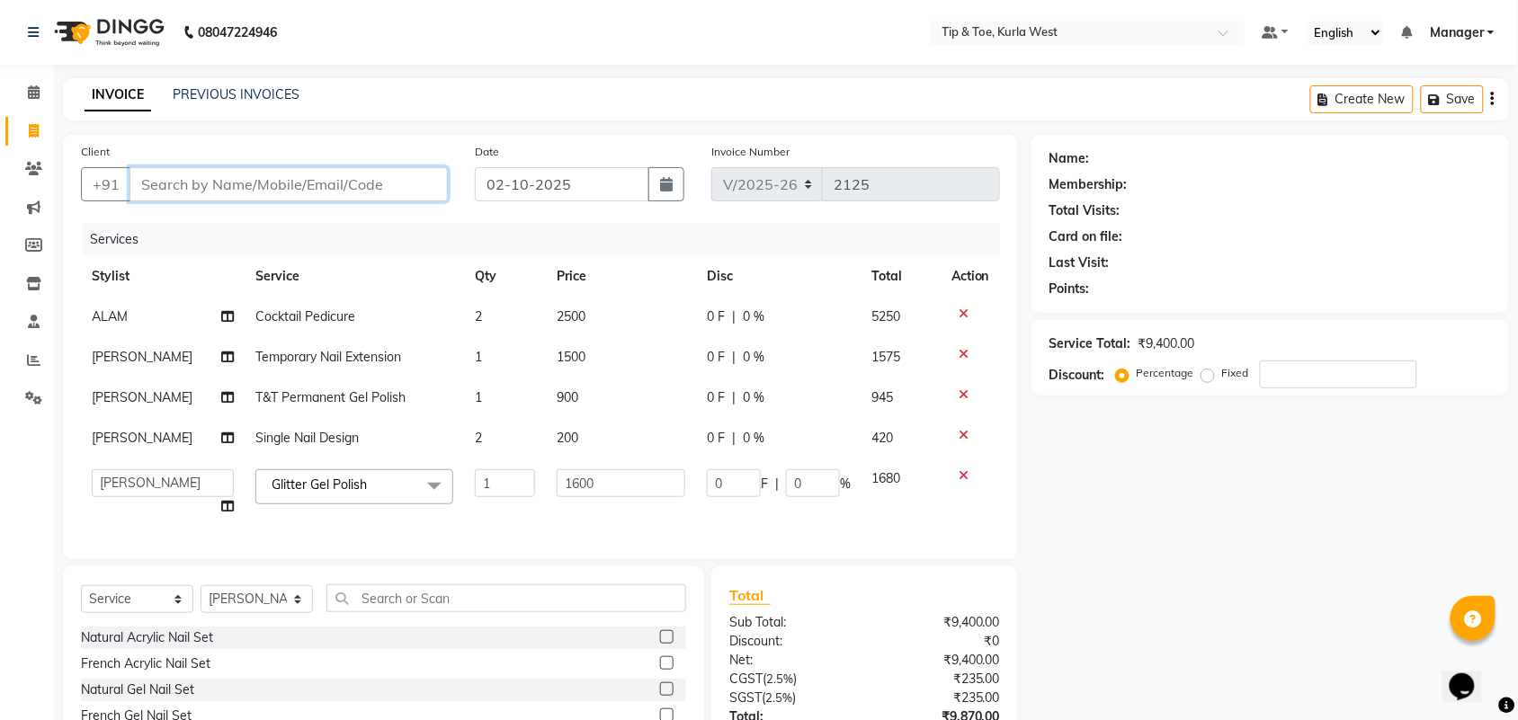
click at [266, 191] on input "Client" at bounding box center [288, 184] width 318 height 34
click at [299, 187] on input "Client" at bounding box center [288, 184] width 318 height 34
paste input "9982867360"
type input "9982867360"
type input "0"
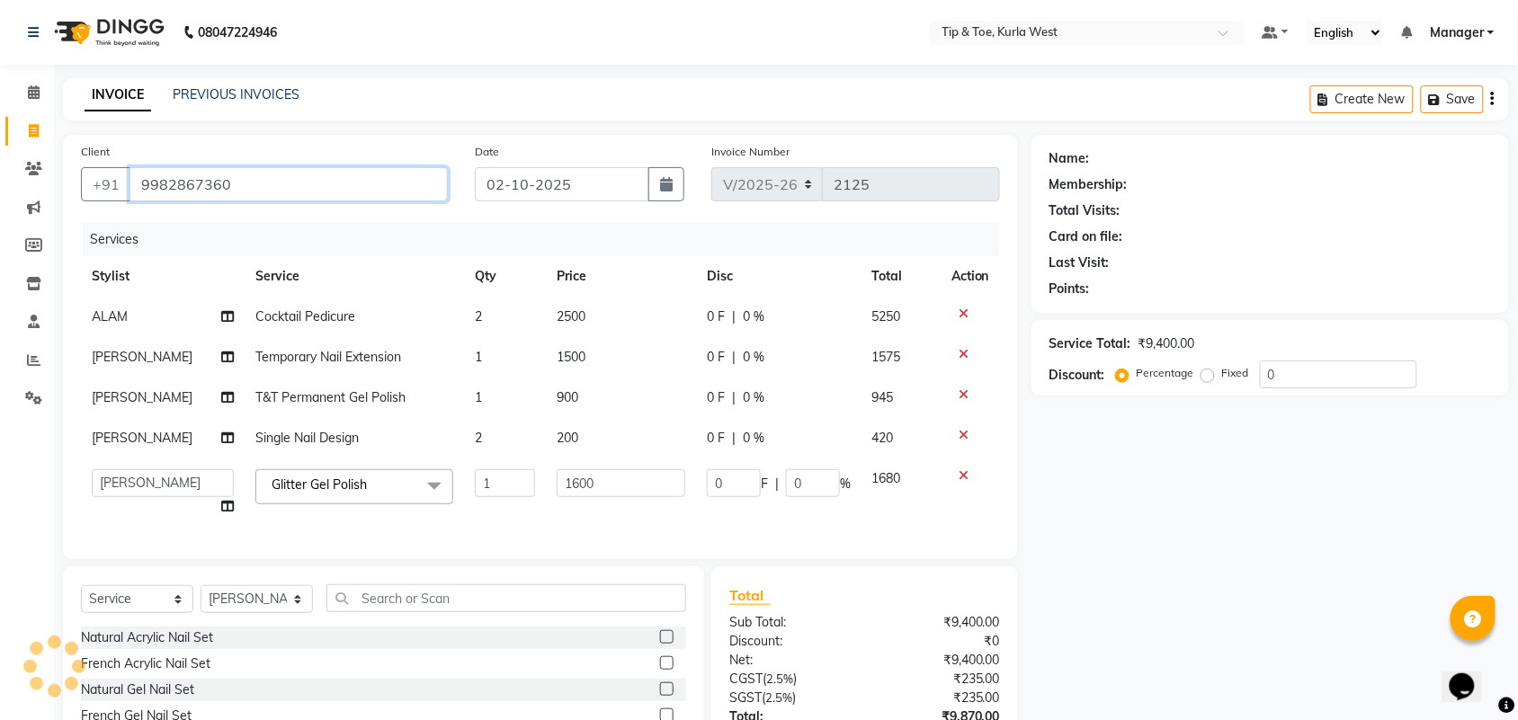
type input "9982867360"
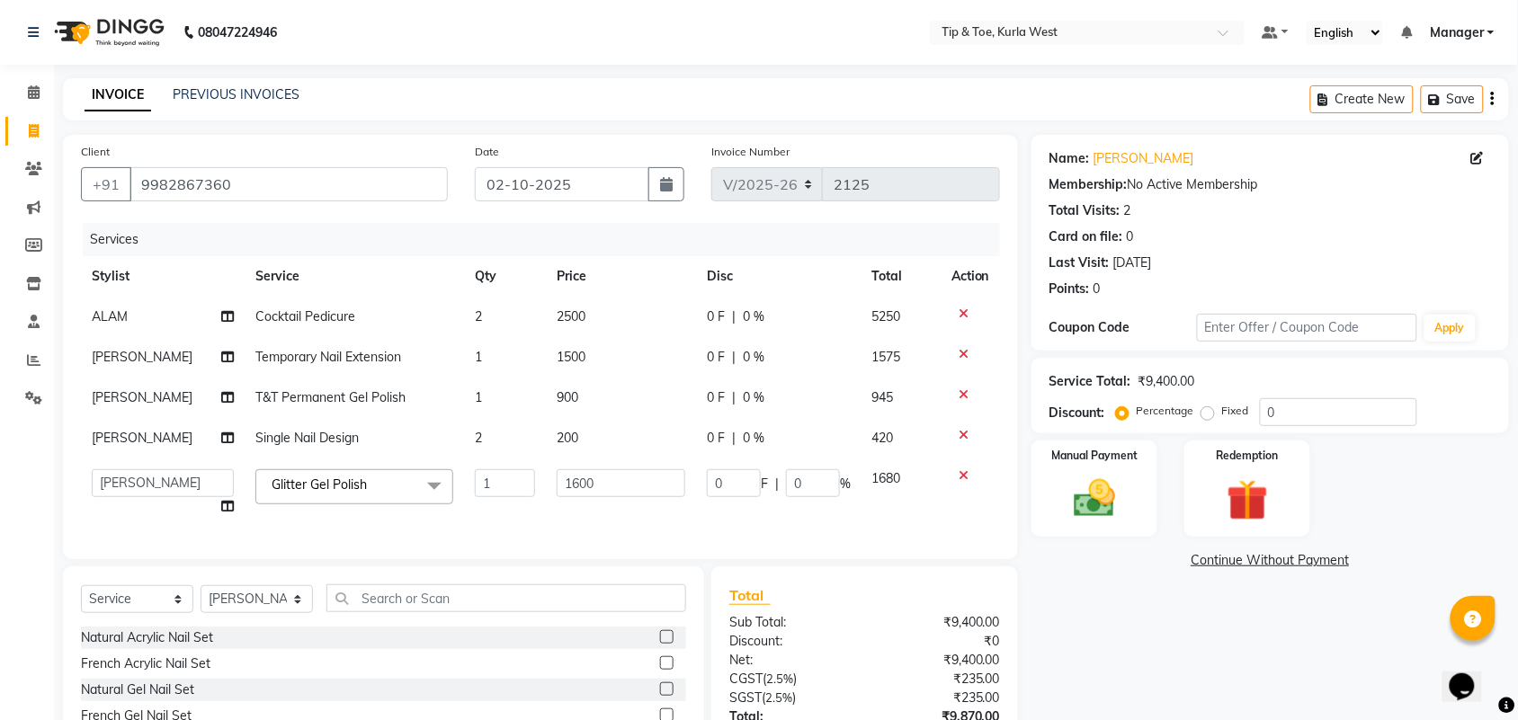
scroll to position [155, 0]
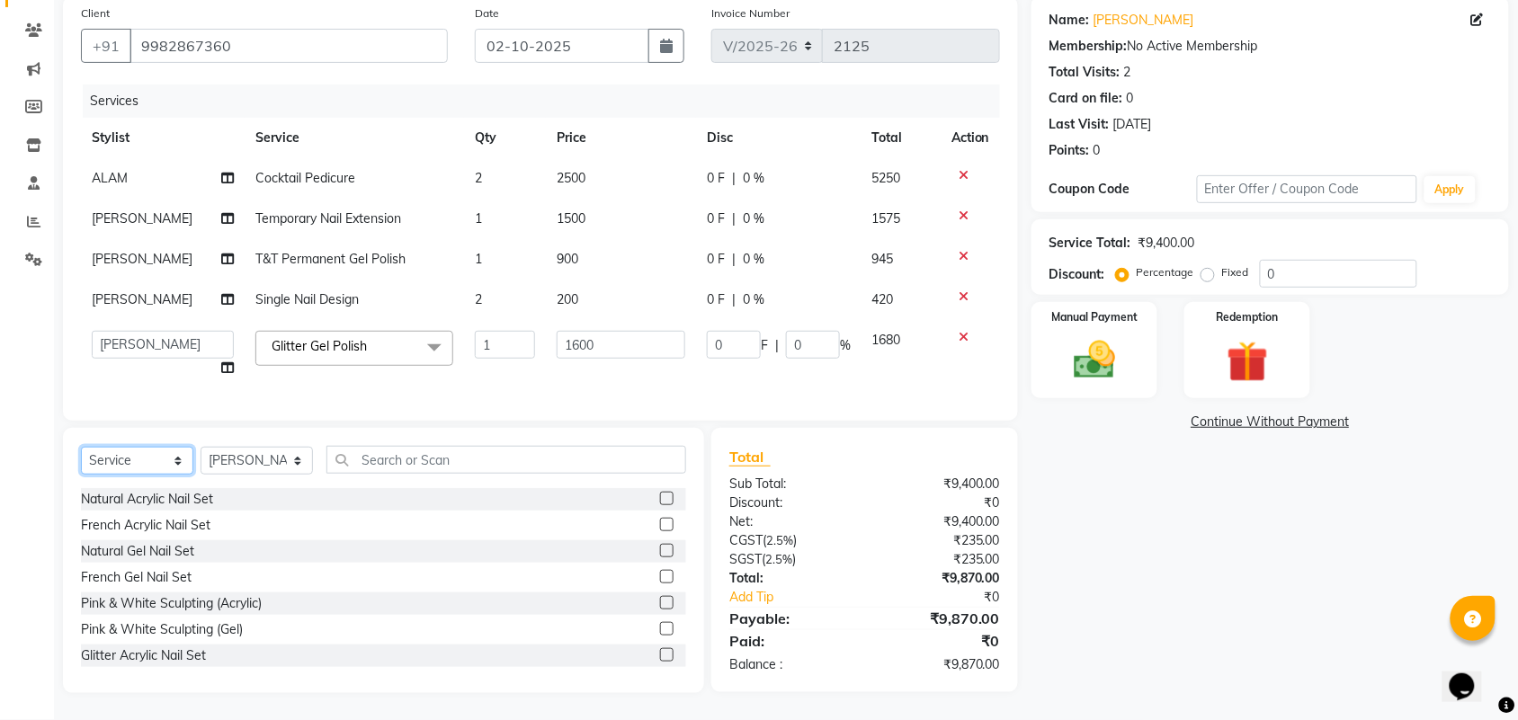
click at [137, 468] on select "Select Service Product Membership Package Voucher Prepaid Gift Card" at bounding box center [137, 461] width 112 height 28
click at [81, 448] on select "Select Service Product Membership Package Voucher Prepaid Gift Card" at bounding box center [137, 461] width 112 height 28
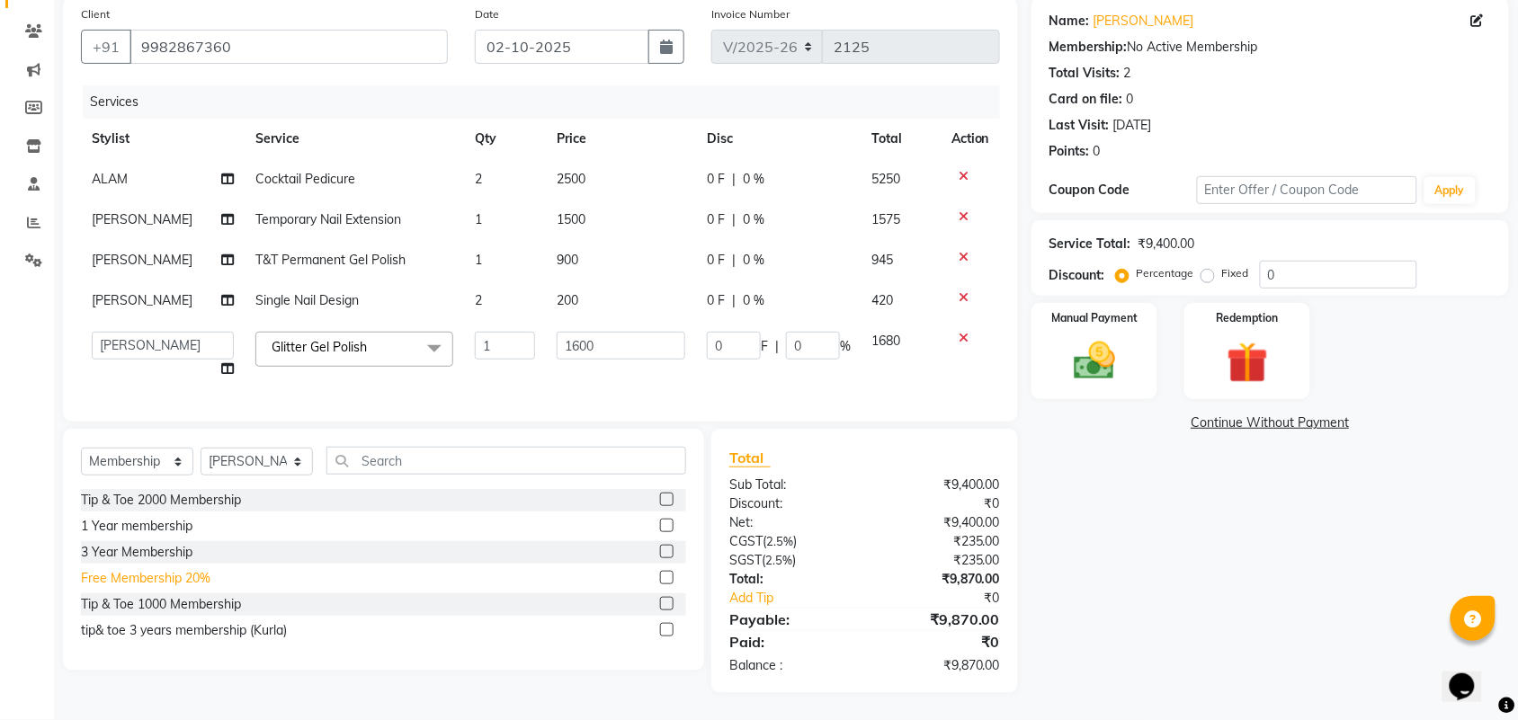
click at [194, 578] on div "Free Membership 20%" at bounding box center [145, 578] width 129 height 19
select select "select"
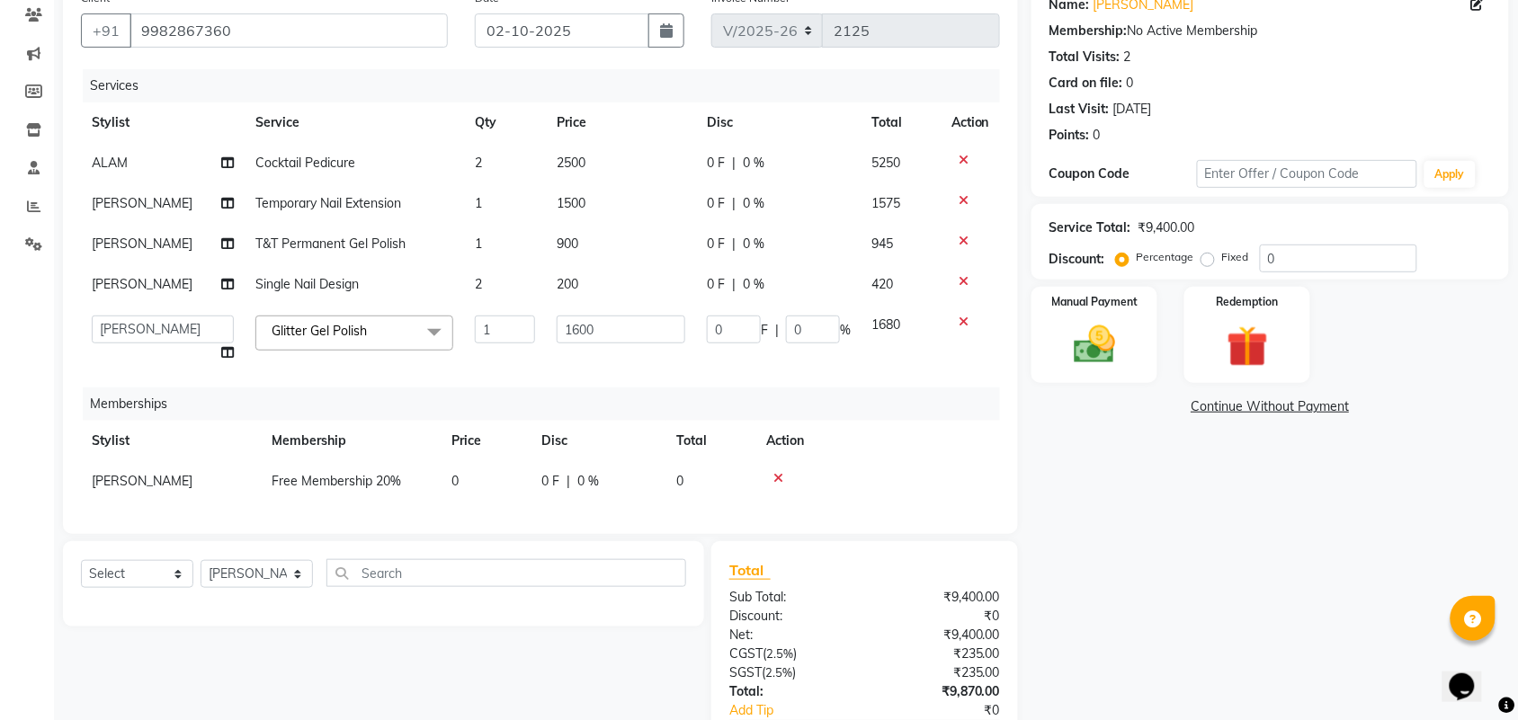
click at [362, 487] on span "Free Membership 20%" at bounding box center [336, 481] width 129 height 16
select select "42757"
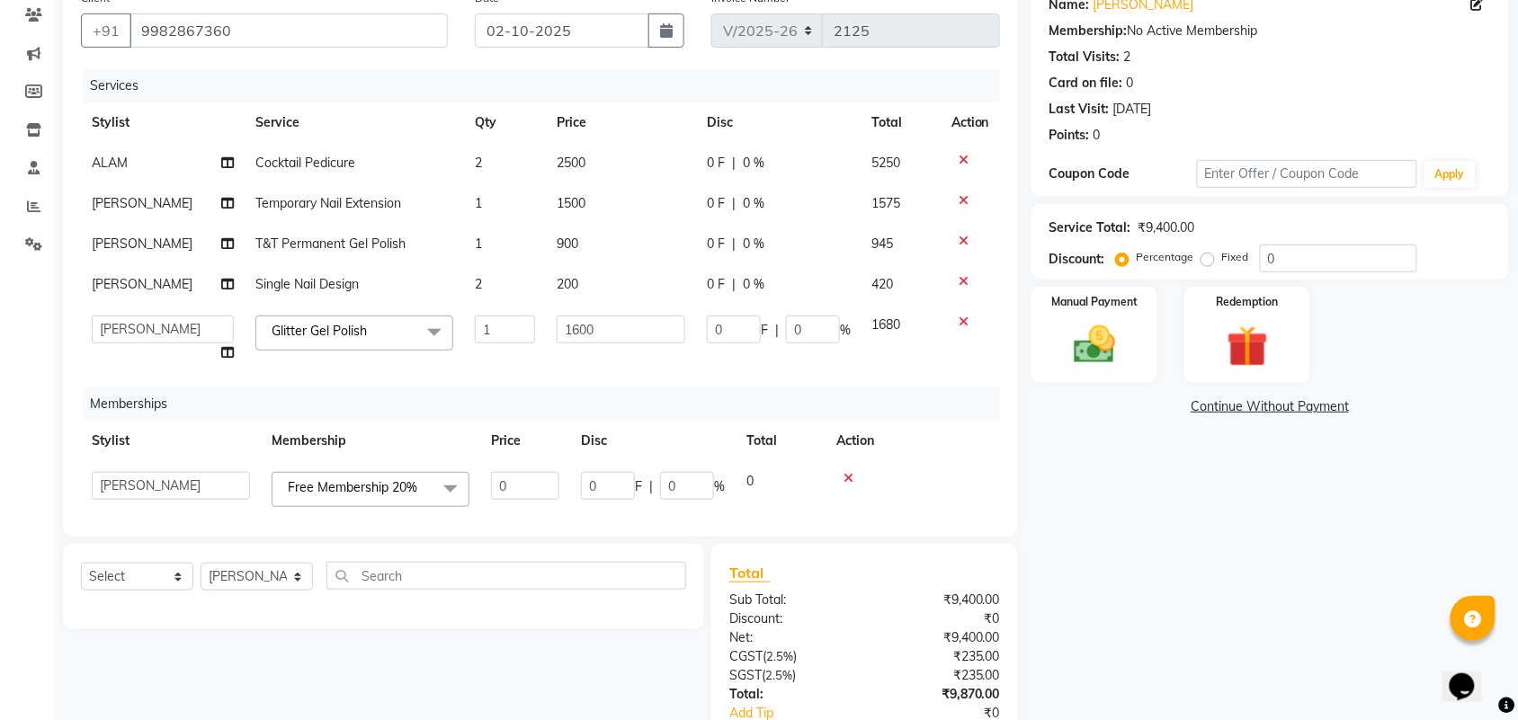
click at [362, 487] on span "Free Membership 20%" at bounding box center [352, 487] width 129 height 16
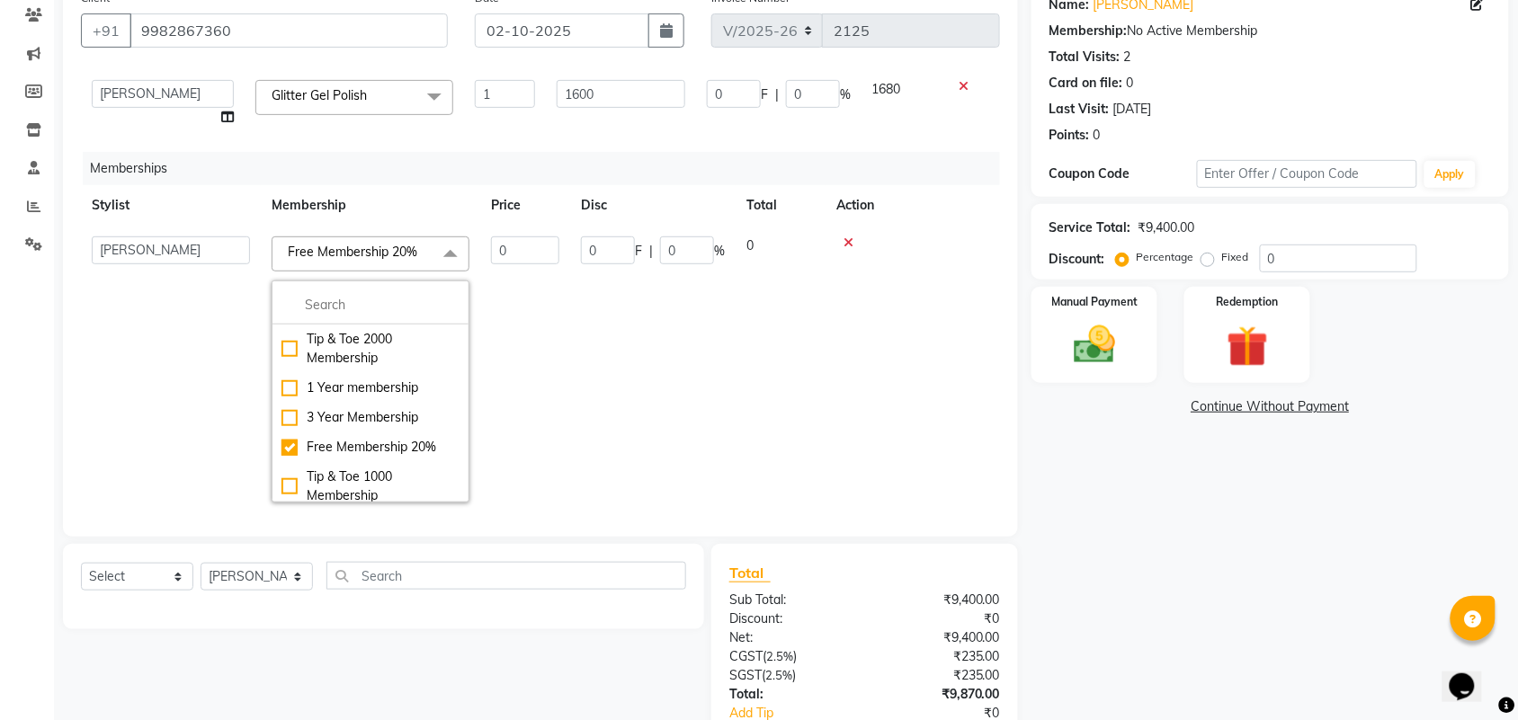
scroll to position [263, 0]
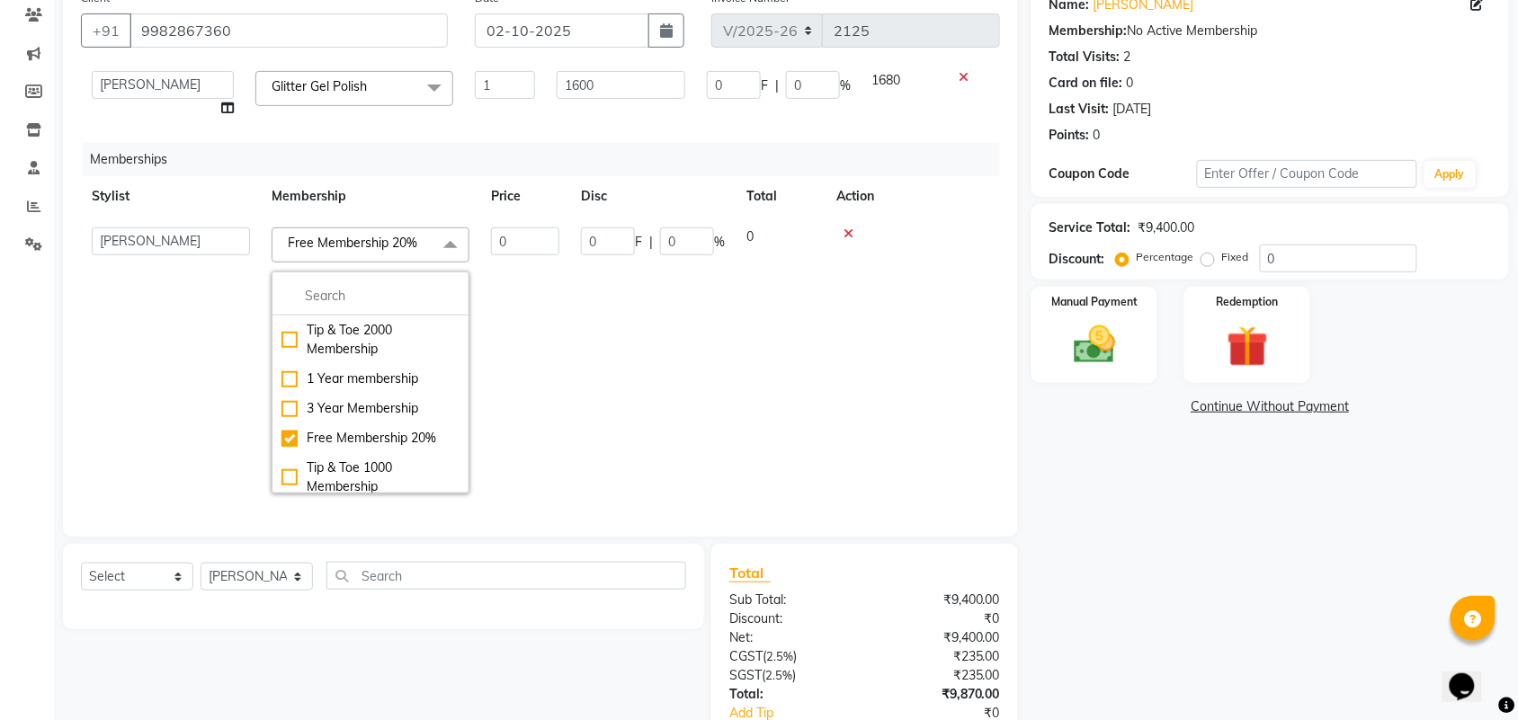
click at [540, 401] on td "0" at bounding box center [525, 361] width 90 height 288
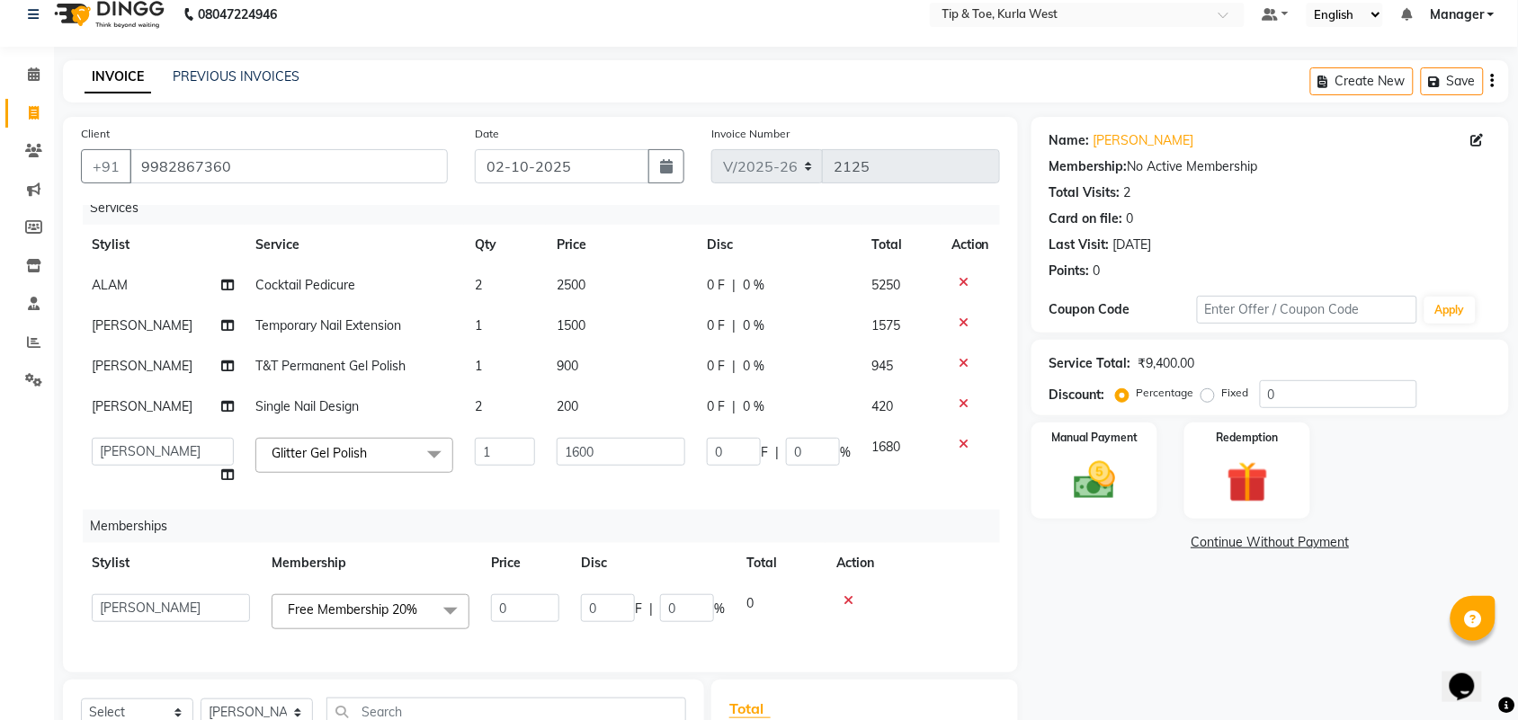
scroll to position [0, 0]
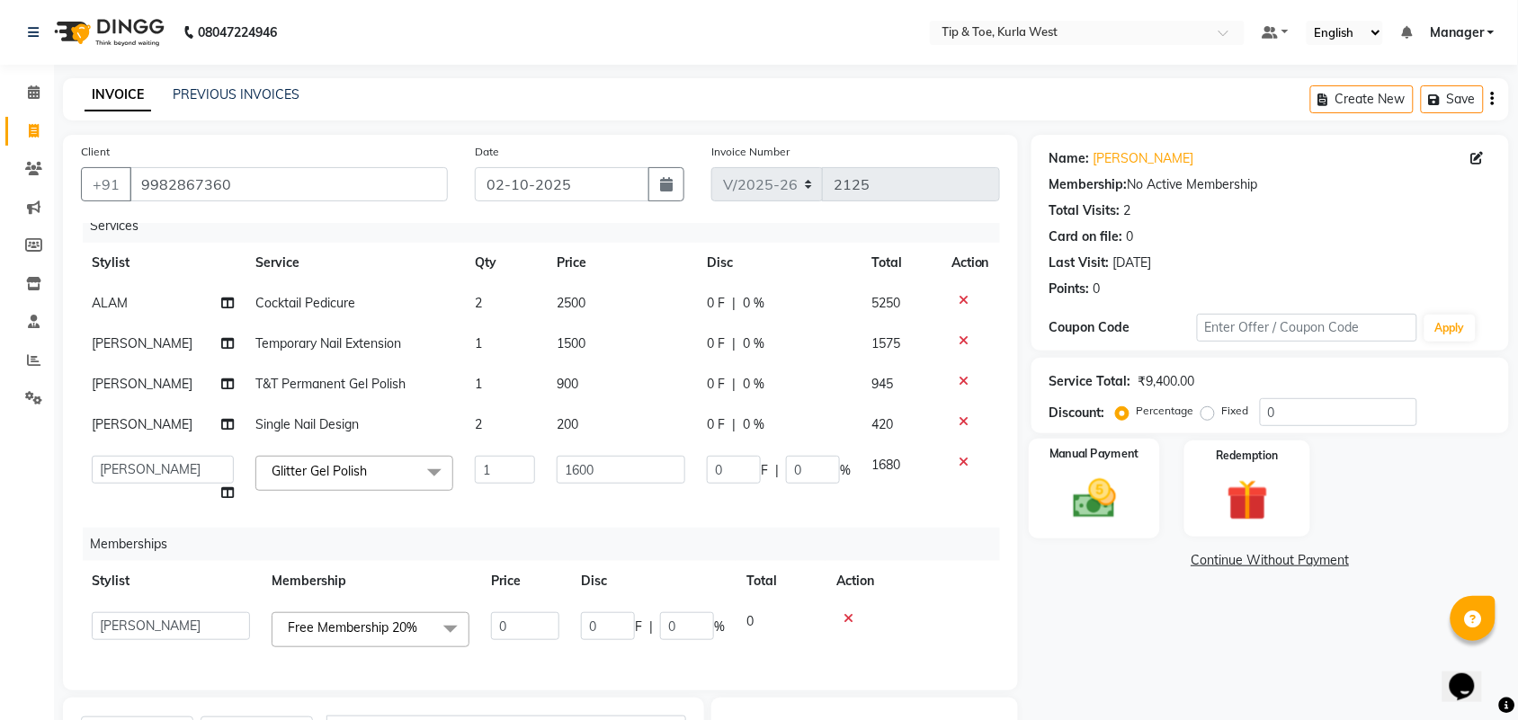
click at [1103, 522] on img at bounding box center [1094, 498] width 70 height 49
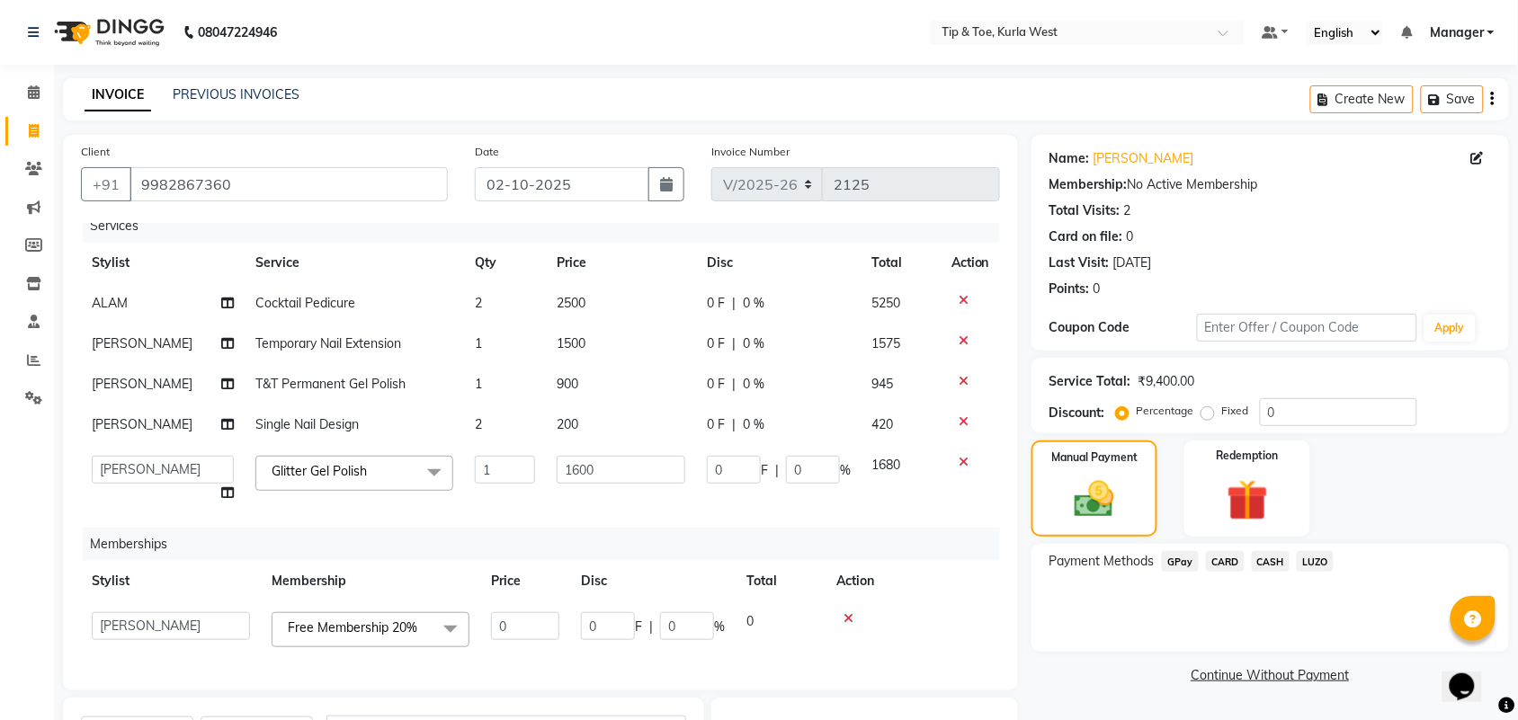
click at [1174, 566] on span "GPay" at bounding box center [1180, 561] width 37 height 21
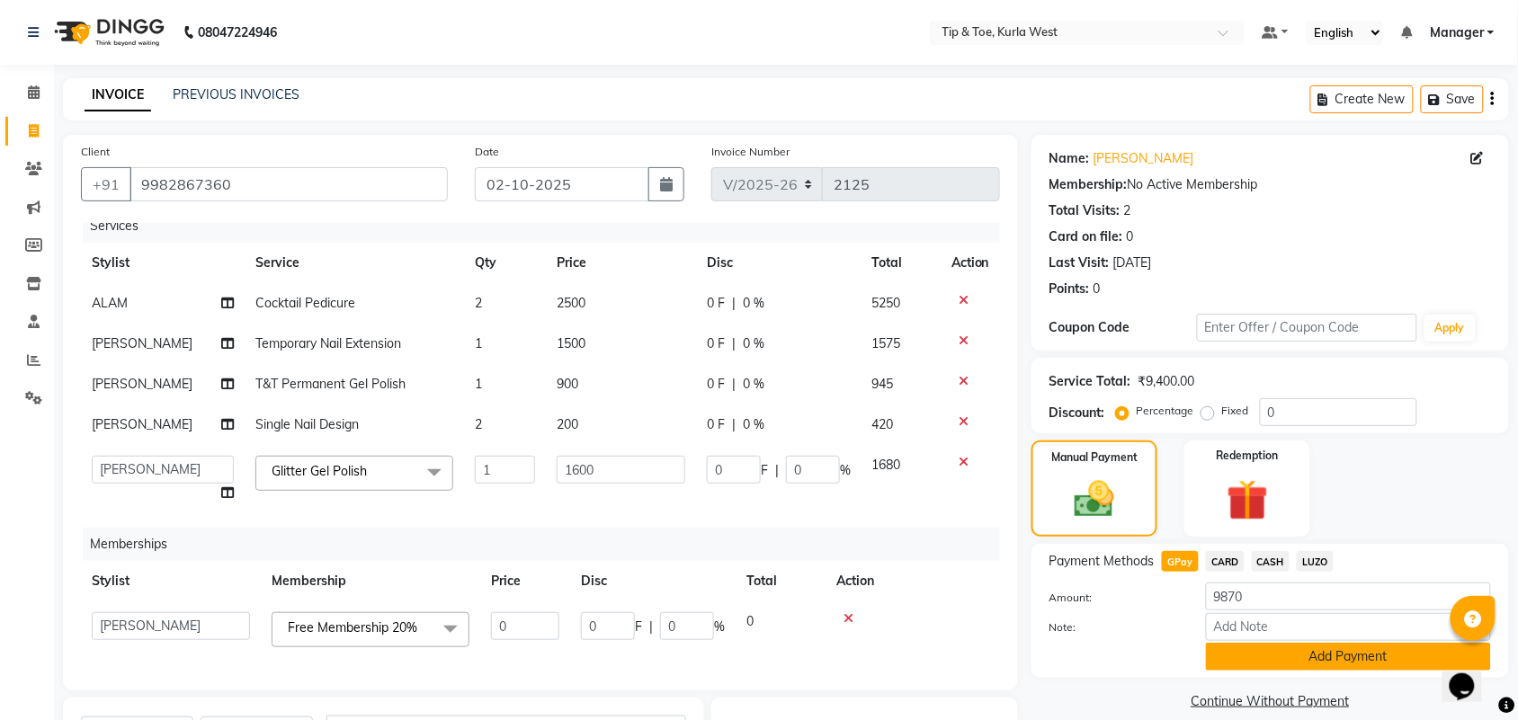
click at [1237, 649] on button "Add Payment" at bounding box center [1348, 657] width 285 height 28
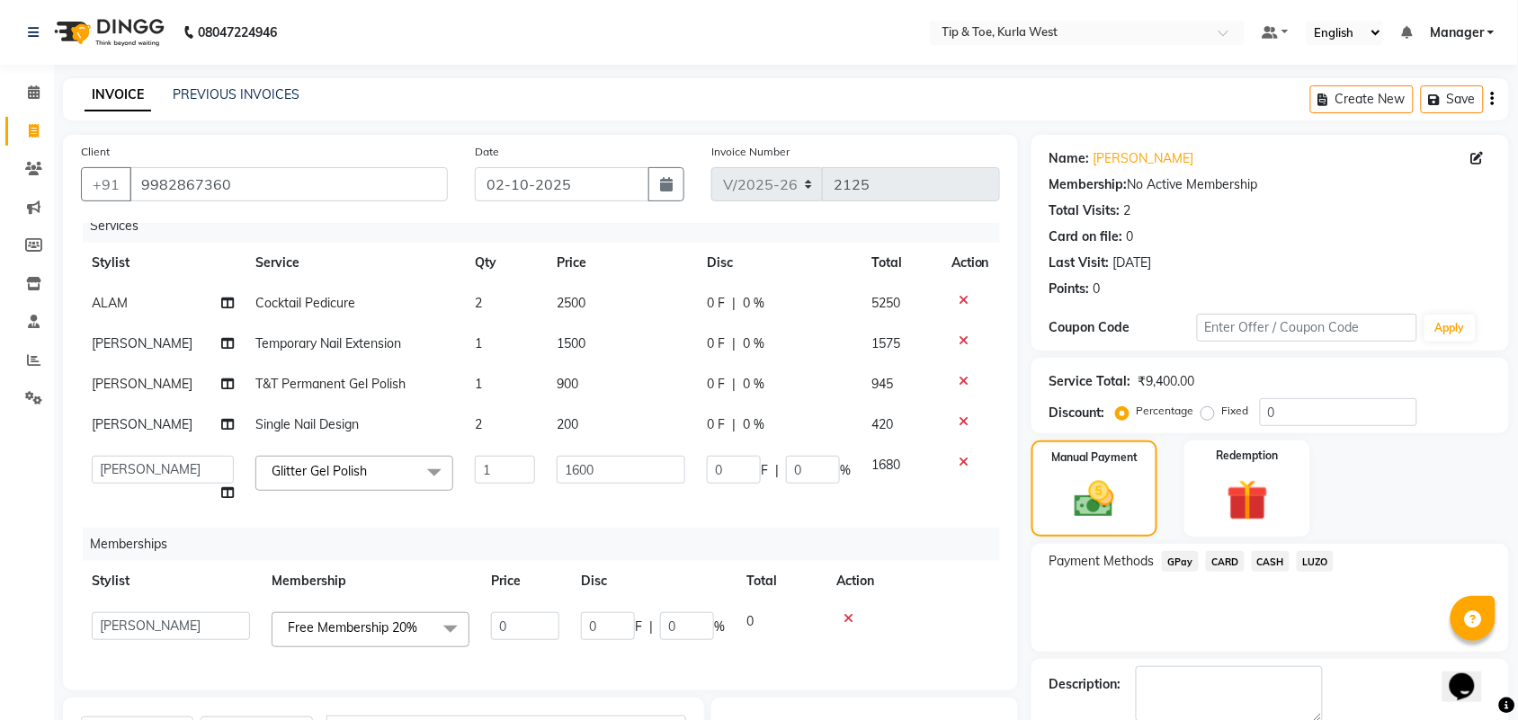
scroll to position [306, 0]
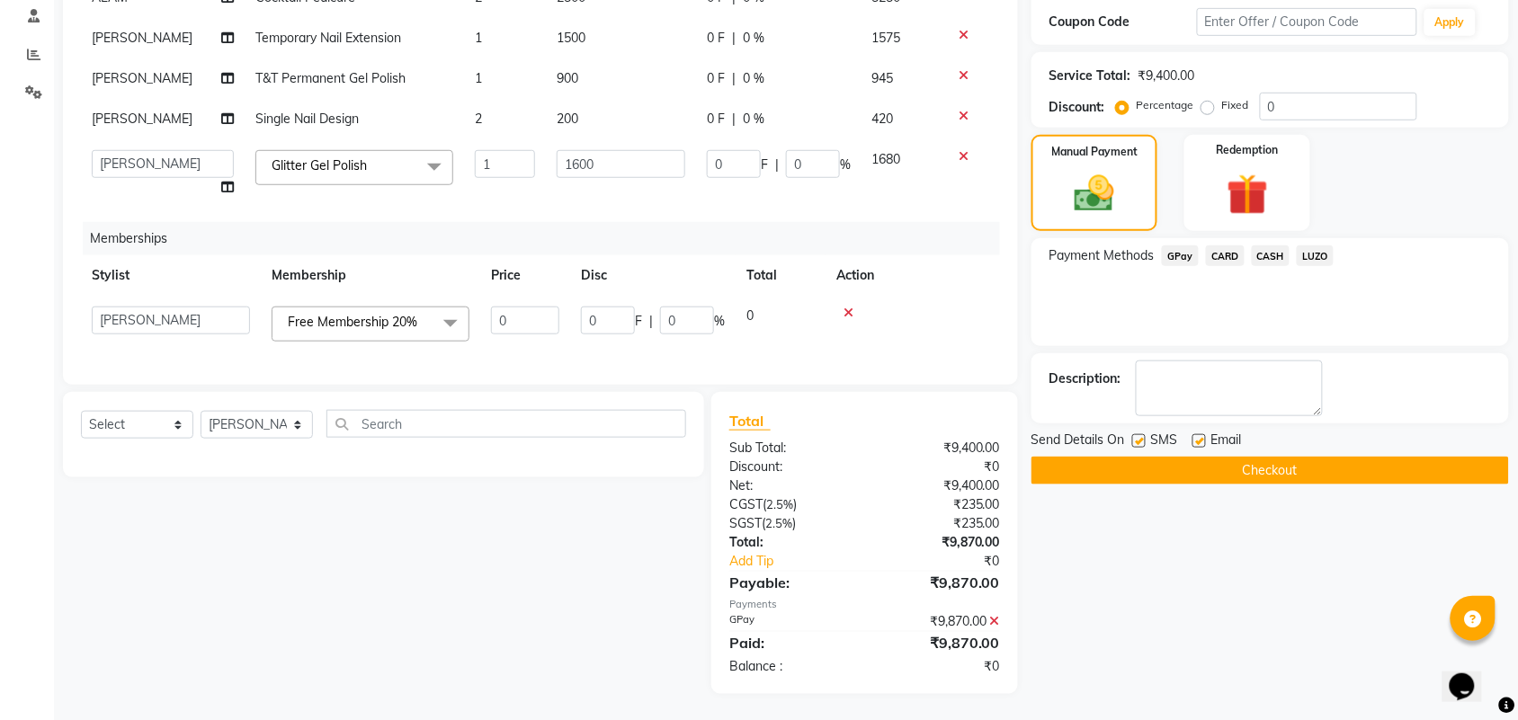
click at [1144, 441] on label at bounding box center [1138, 440] width 13 height 13
click at [1144, 441] on input "checkbox" at bounding box center [1138, 442] width 12 height 12
click at [1139, 441] on label at bounding box center [1138, 440] width 13 height 13
click at [1139, 441] on input "checkbox" at bounding box center [1138, 442] width 12 height 12
checkbox input "true"
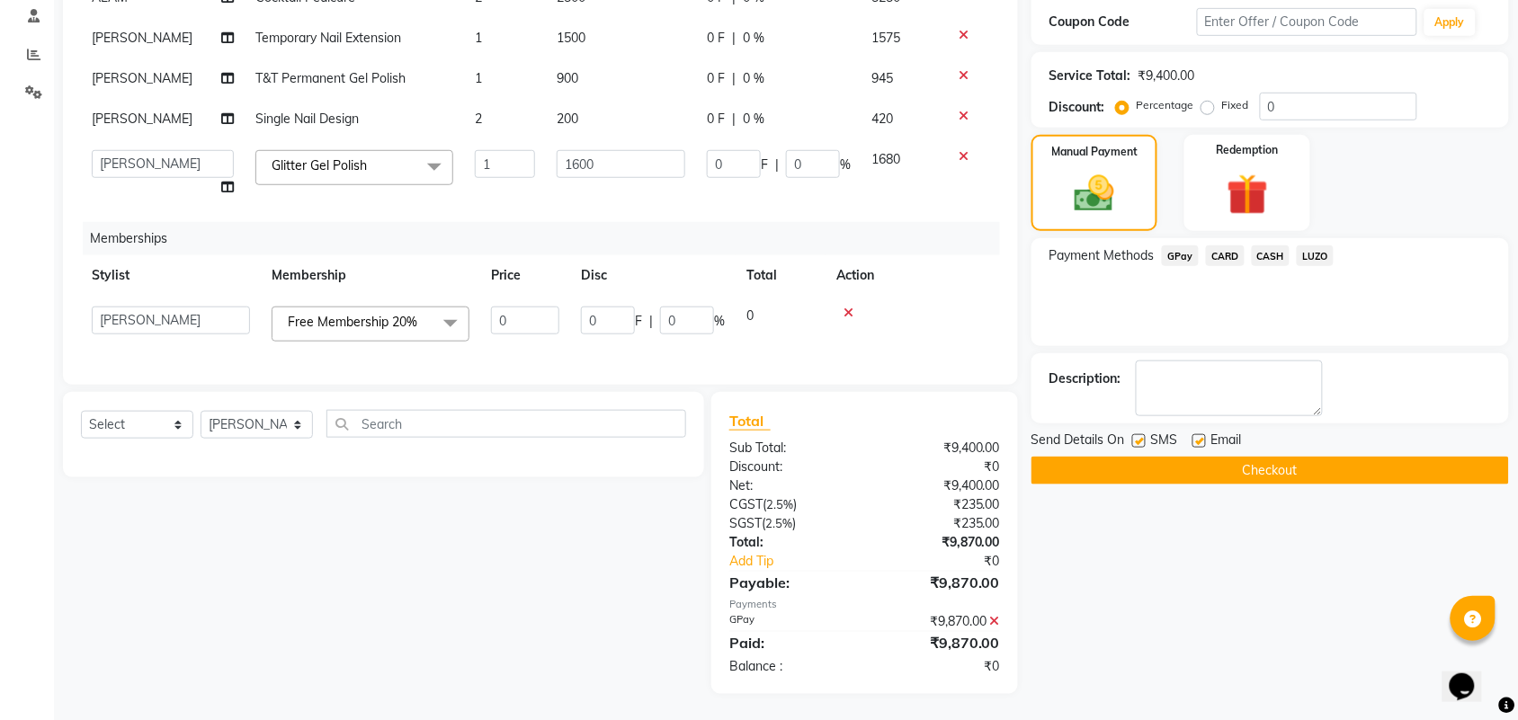
scroll to position [0, 0]
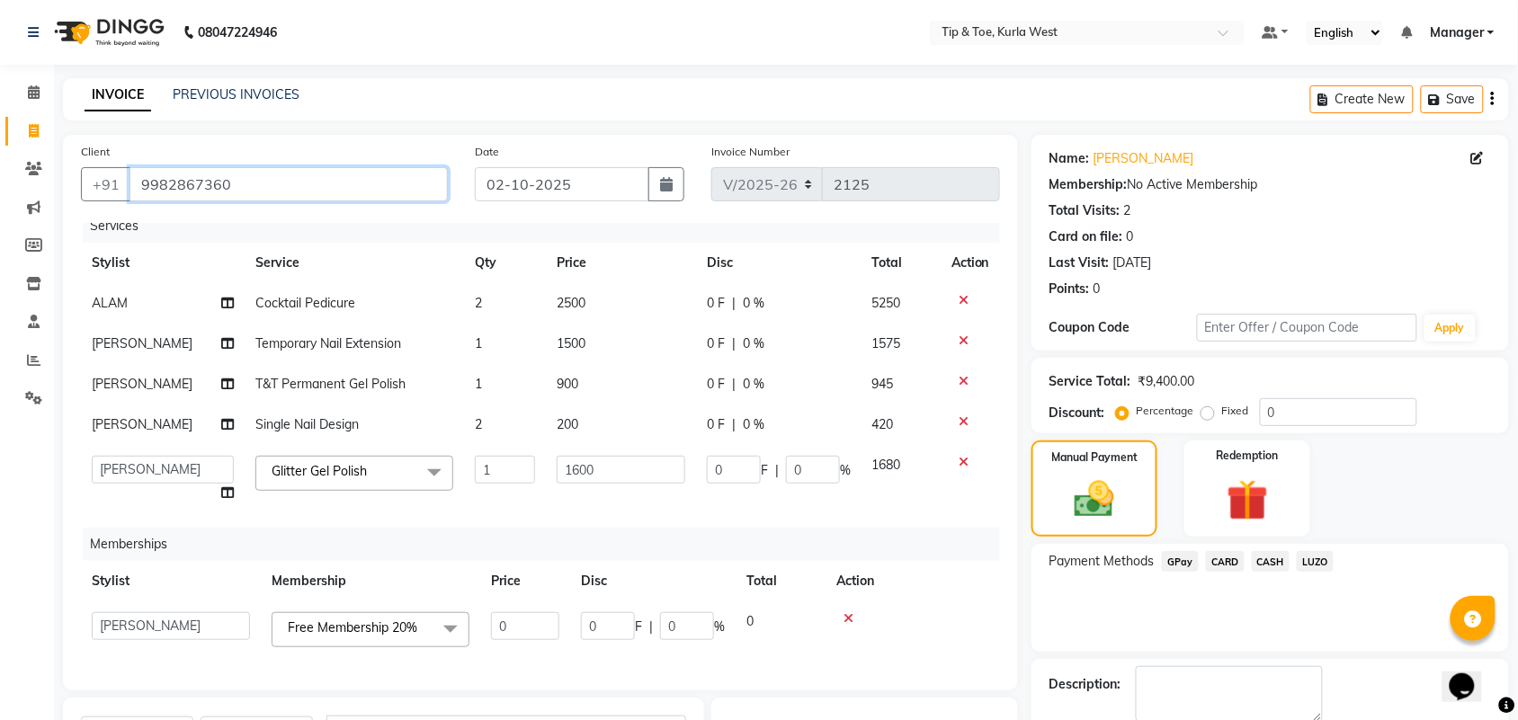
click at [298, 183] on input "9982867360" at bounding box center [288, 184] width 318 height 34
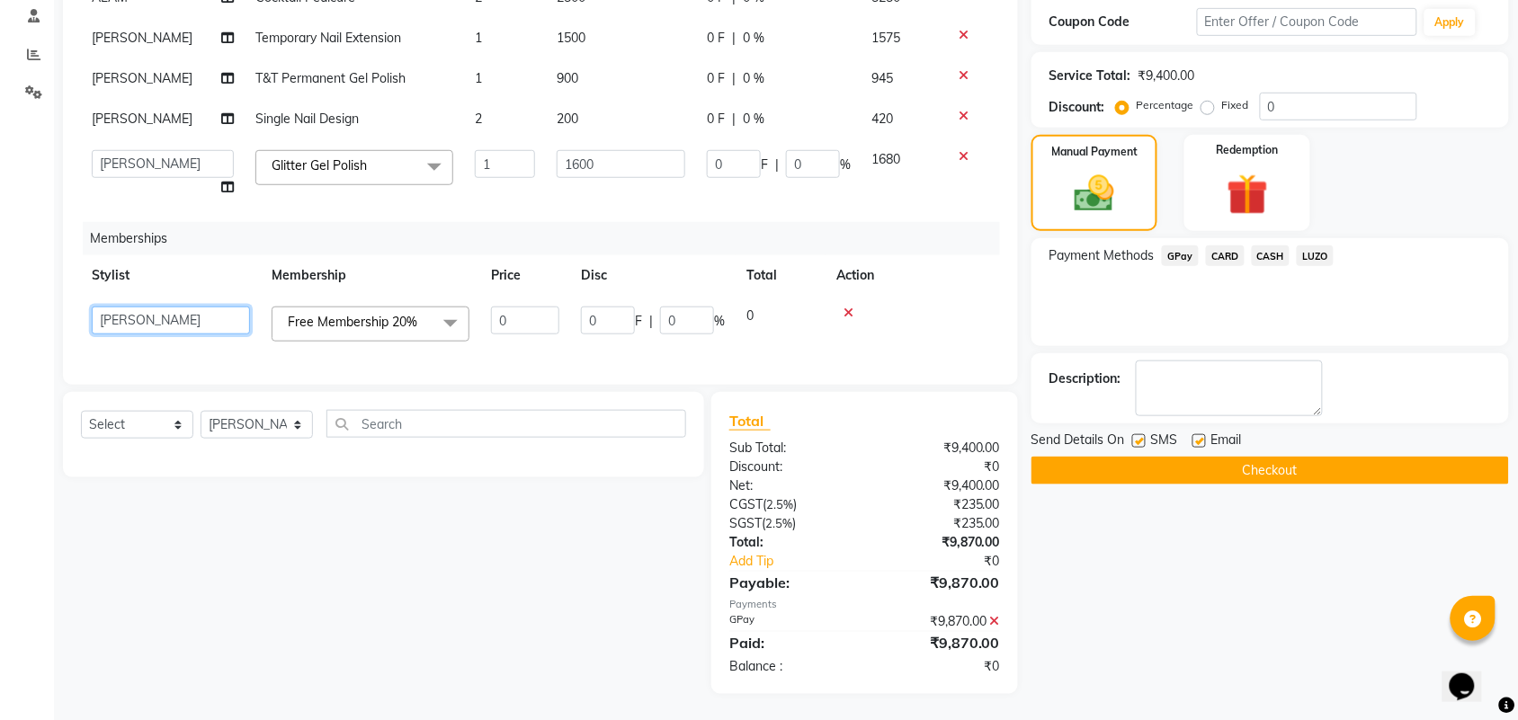
click at [231, 307] on select "ALAM ARSHAD KAVERI KHUSHBOO Kurla login access Manager NIHAL PRIYA RASHID SAIMA…" at bounding box center [171, 321] width 158 height 28
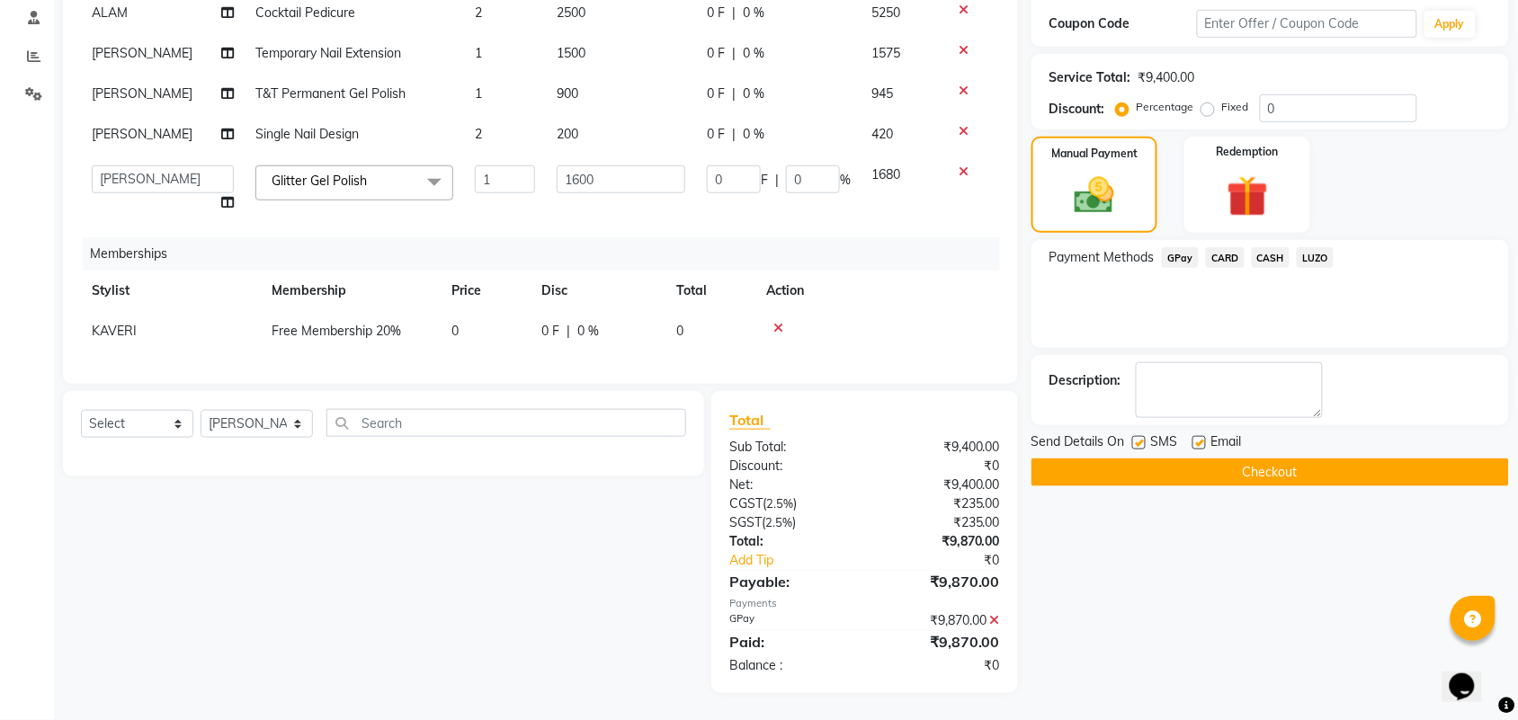
click at [1241, 464] on button "Checkout" at bounding box center [1269, 473] width 477 height 28
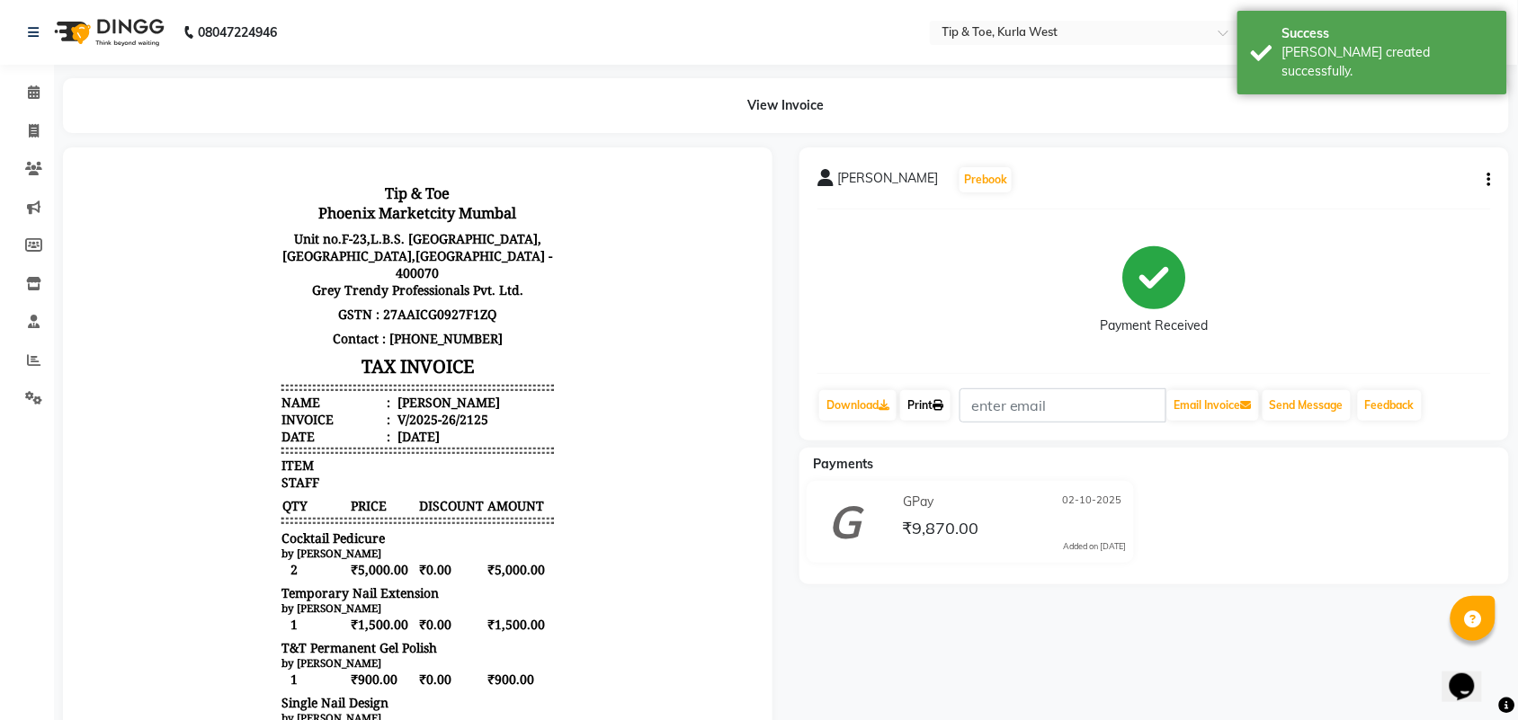
click at [938, 398] on link "Print" at bounding box center [925, 405] width 50 height 31
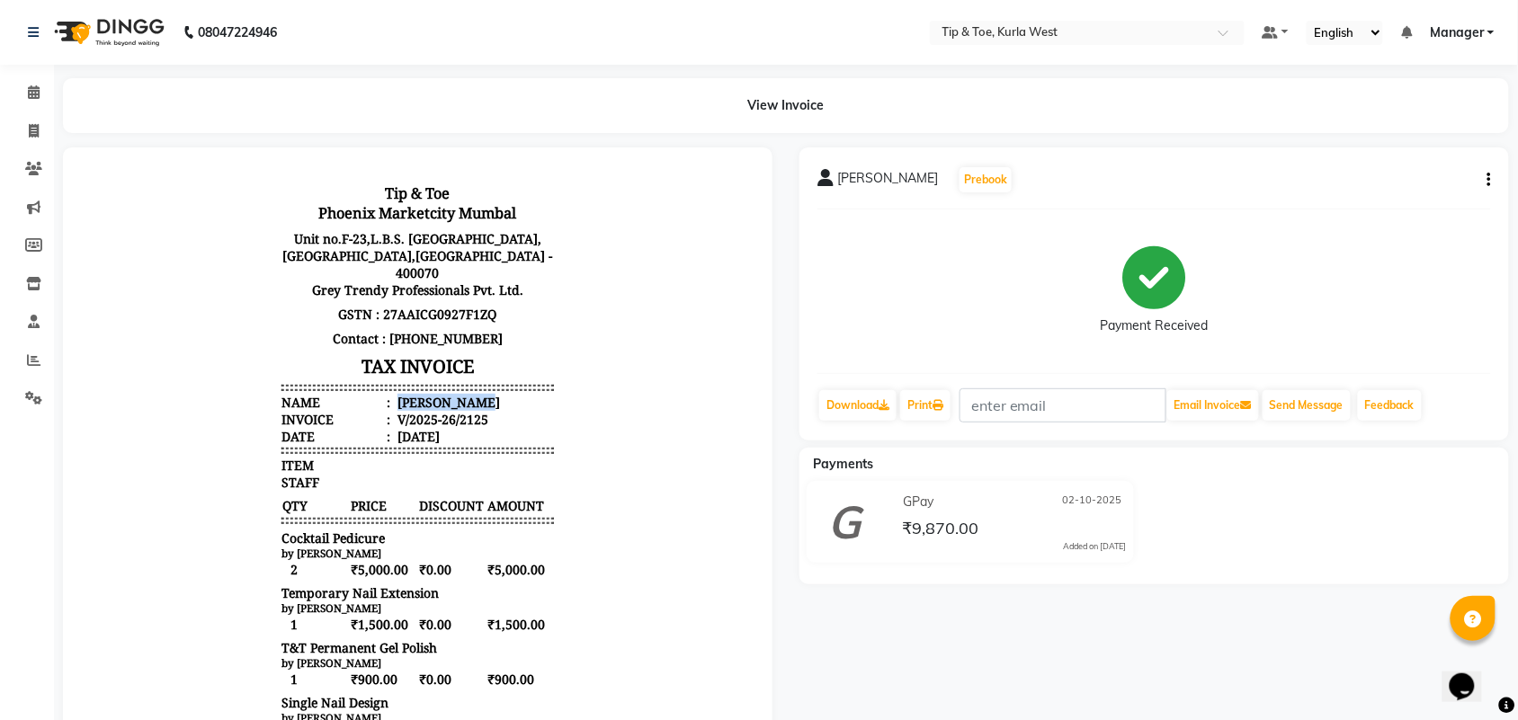
drag, startPoint x: 449, startPoint y: 381, endPoint x: 378, endPoint y: 382, distance: 71.0
click at [378, 393] on li "Name : Hemant Joshi" at bounding box center [417, 401] width 272 height 17
click at [22, 96] on span at bounding box center [33, 93] width 31 height 21
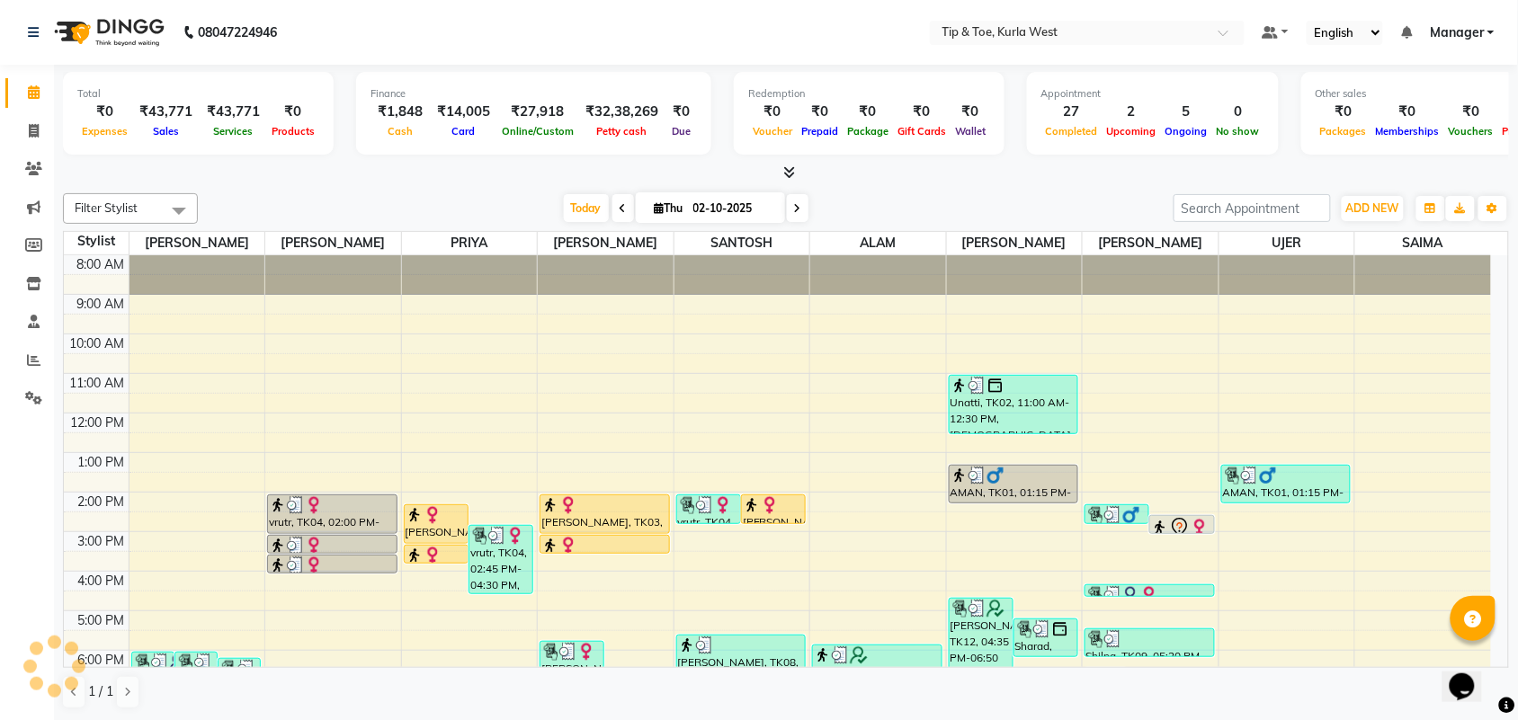
scroll to position [74, 0]
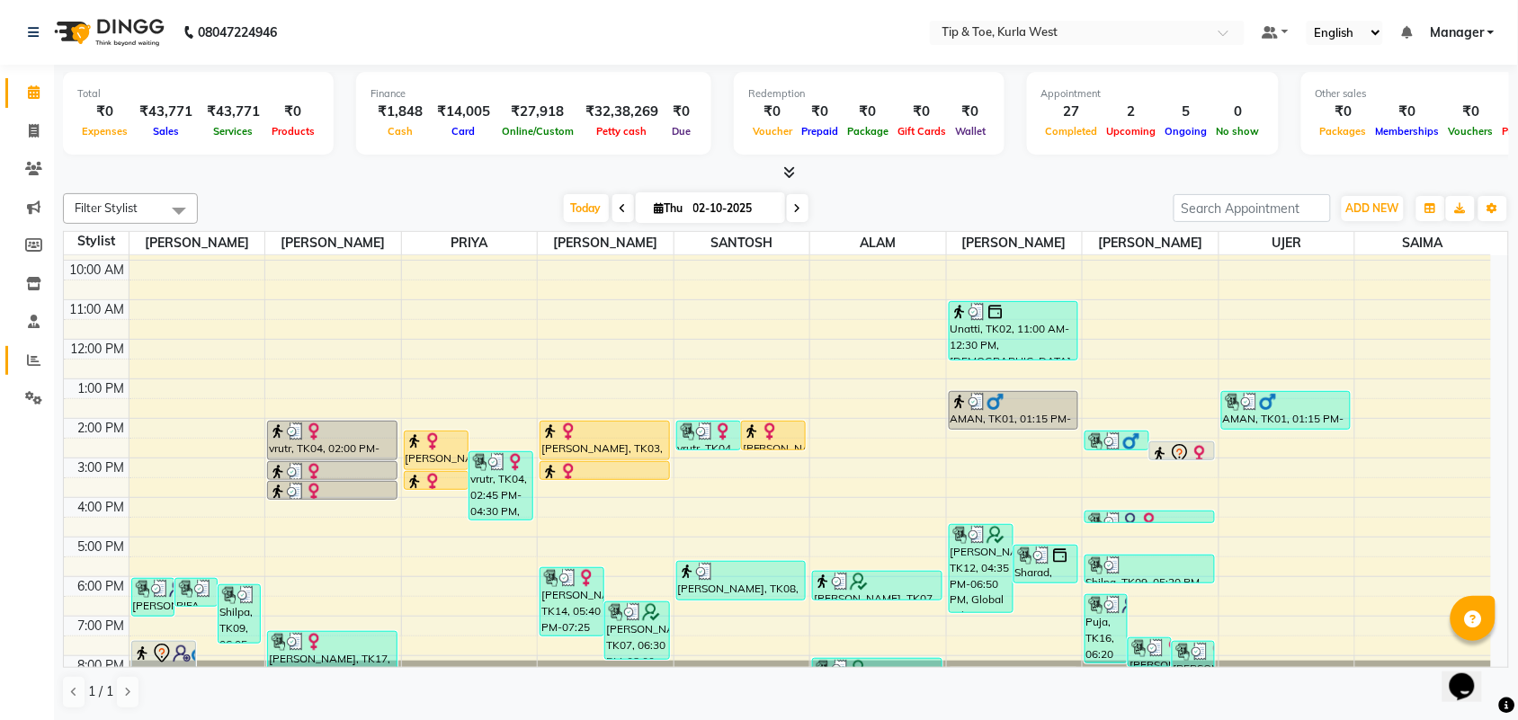
click at [15, 351] on link "Reports" at bounding box center [26, 361] width 43 height 30
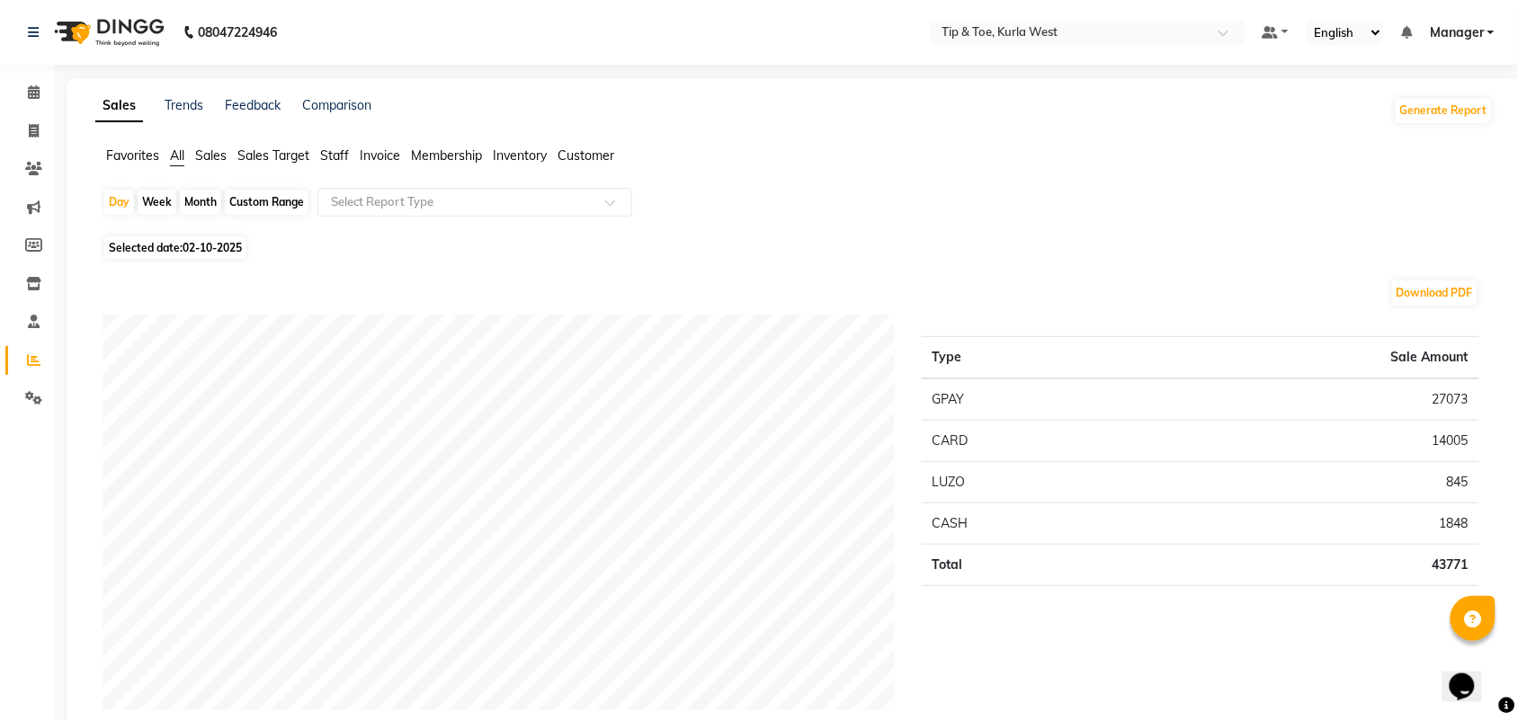
click at [324, 158] on span "Staff" at bounding box center [334, 155] width 29 height 16
click at [334, 155] on span "Staff" at bounding box center [334, 155] width 29 height 16
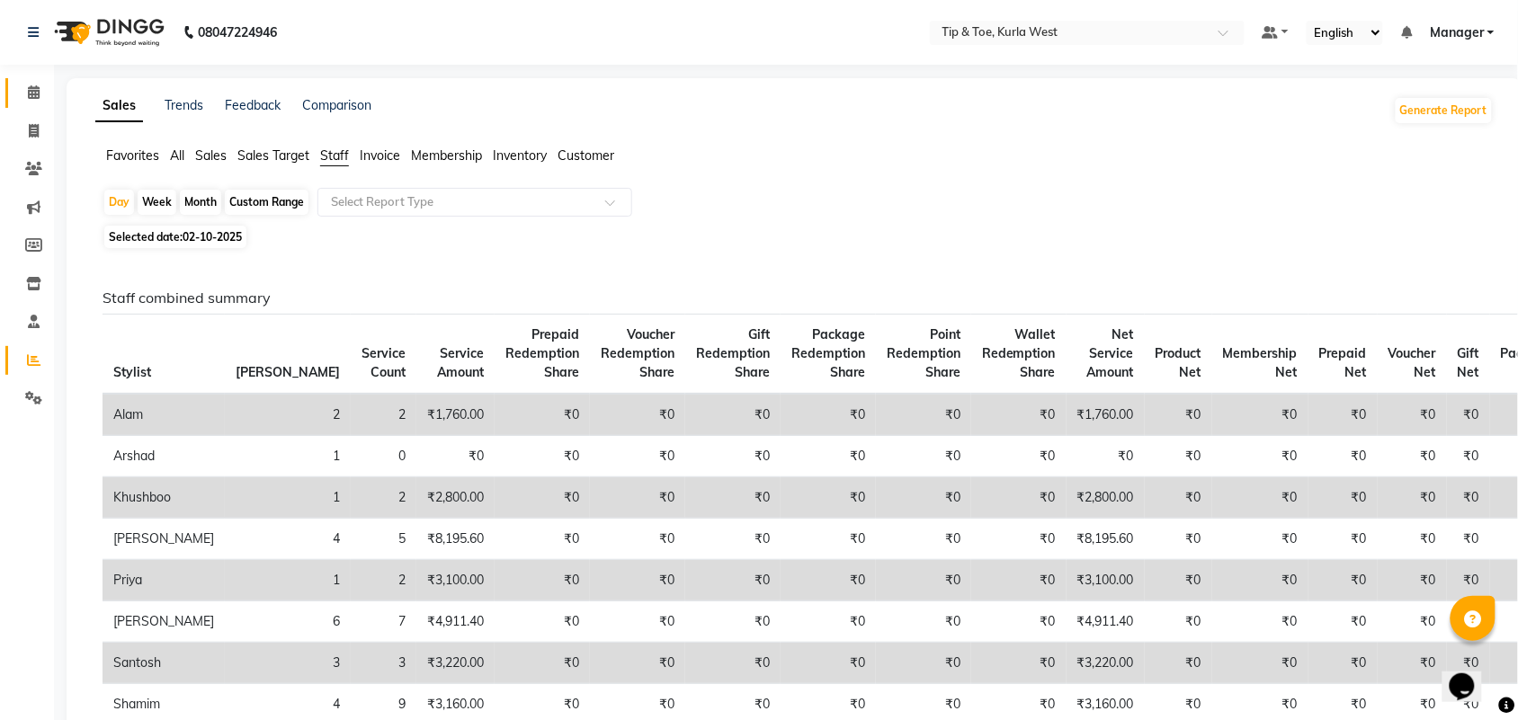
click at [25, 101] on span at bounding box center [33, 93] width 31 height 21
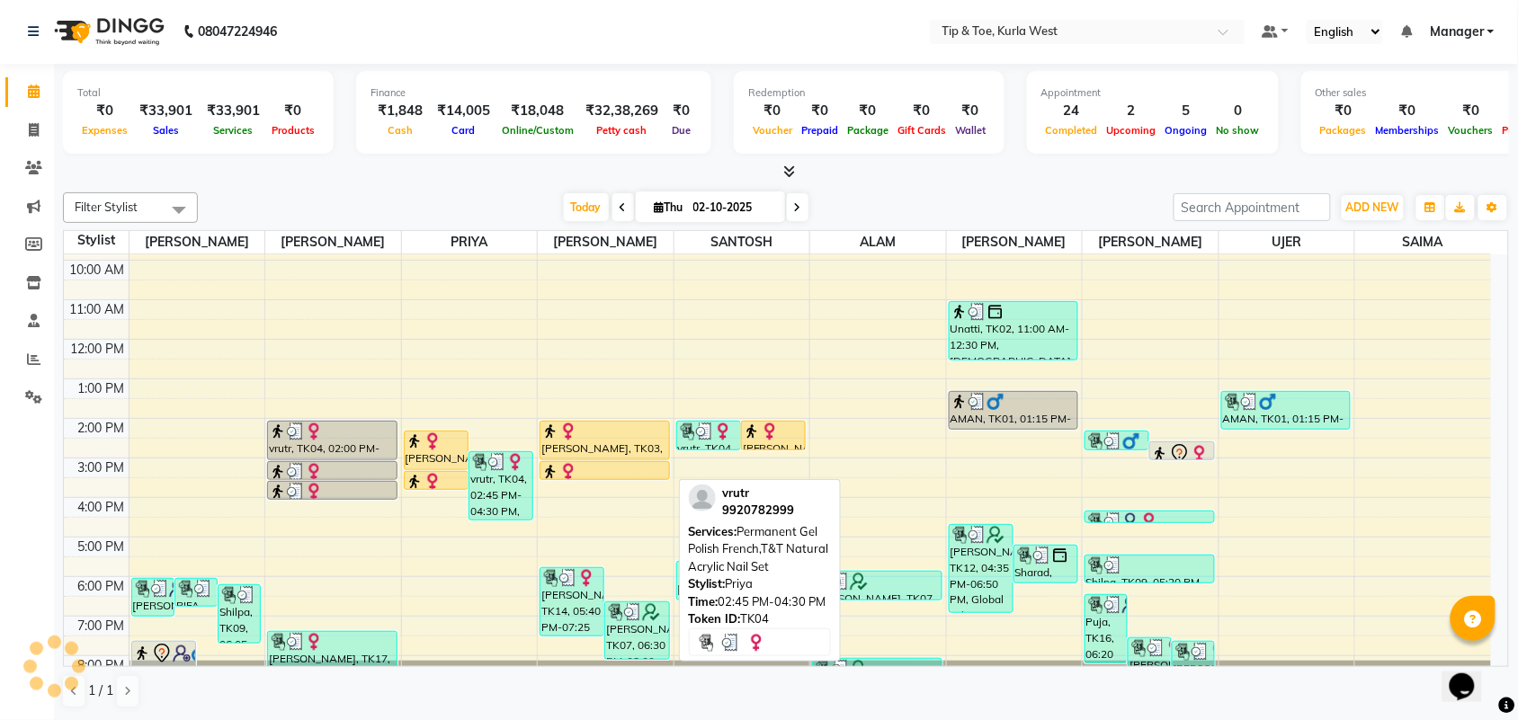
scroll to position [108, 0]
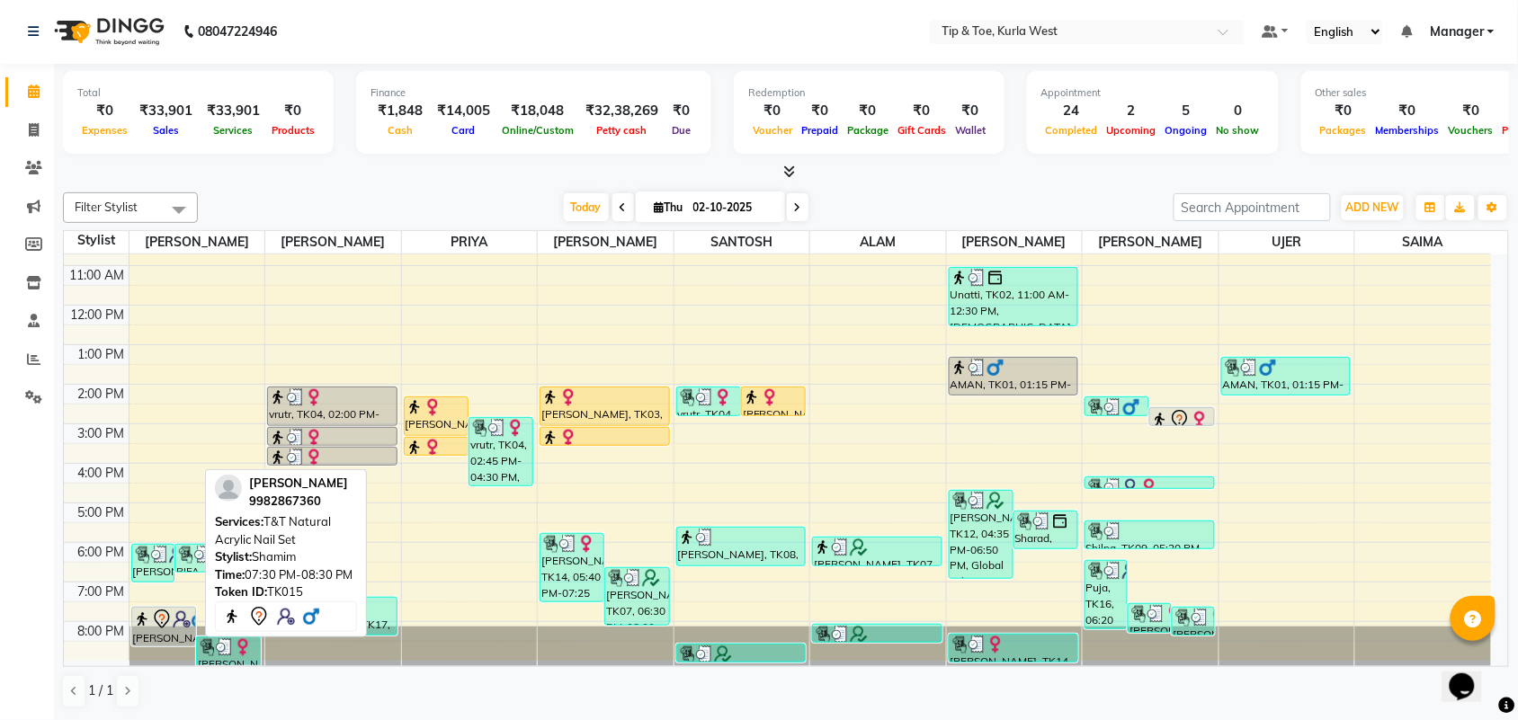
click at [153, 626] on icon at bounding box center [162, 620] width 22 height 22
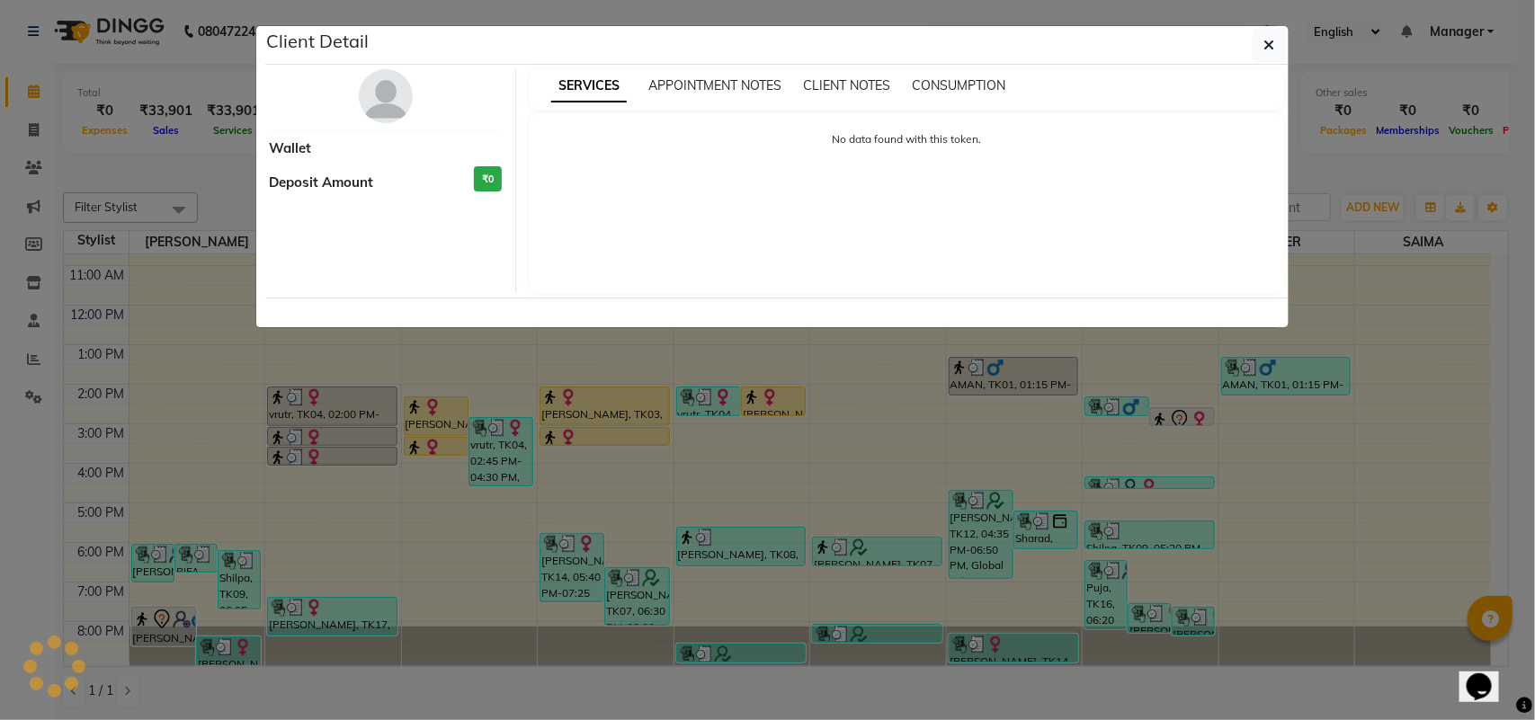
select select "7"
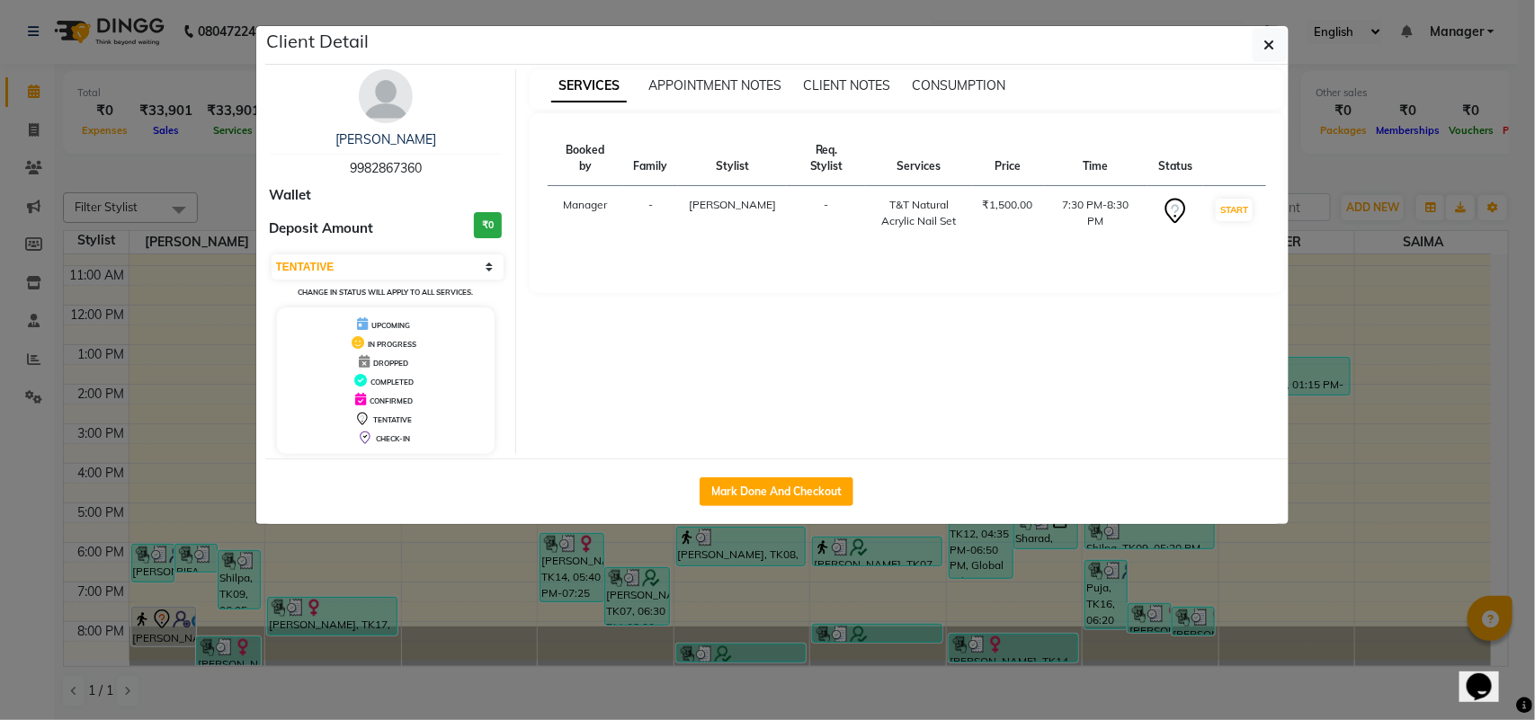
click at [398, 160] on span "9982867360" at bounding box center [386, 168] width 72 height 16
copy span "9982867360"
click at [1266, 49] on icon "button" at bounding box center [1269, 45] width 11 height 14
